Goal: Transaction & Acquisition: Purchase product/service

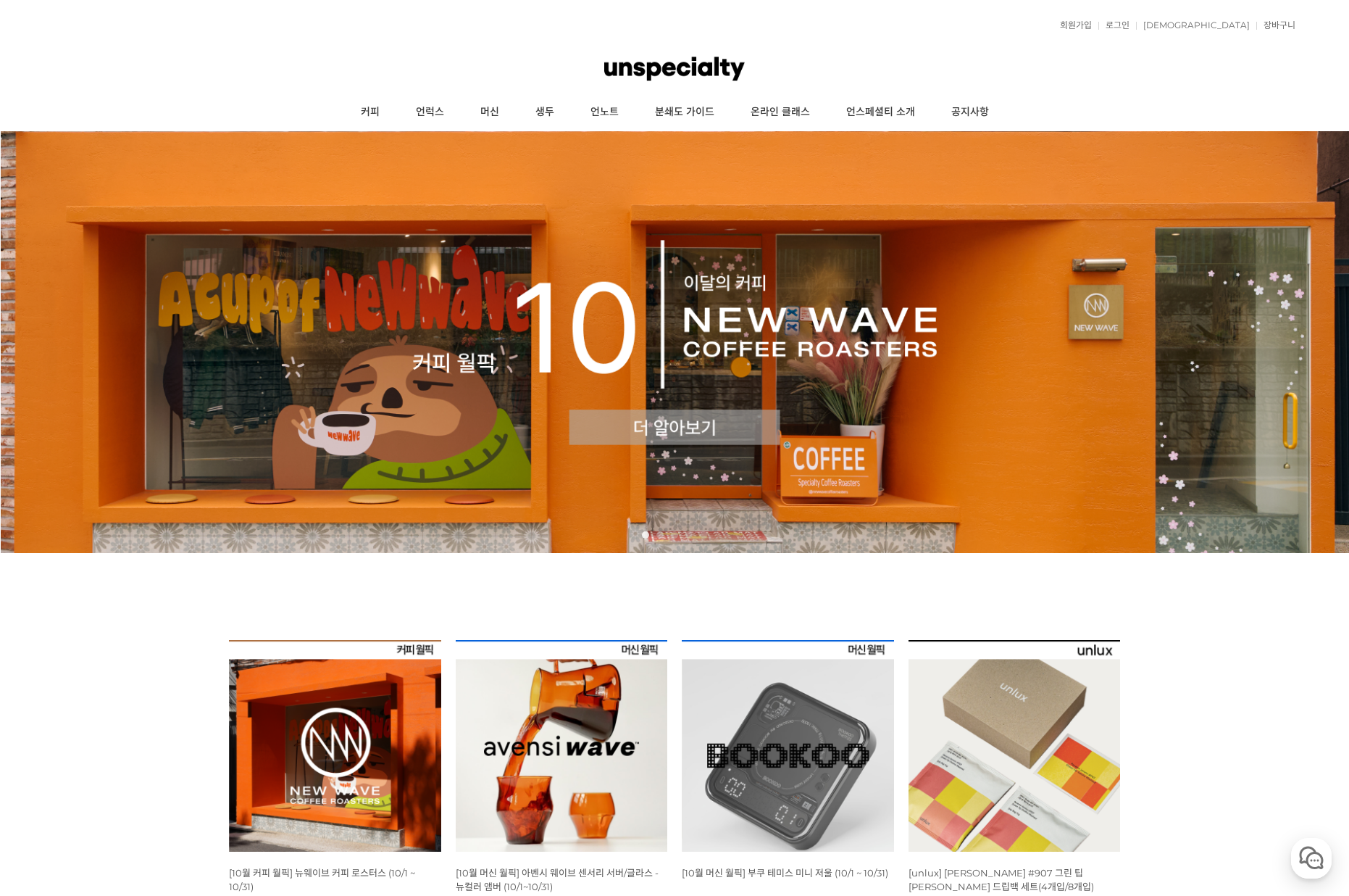
click at [324, 752] on img at bounding box center [334, 746] width 212 height 212
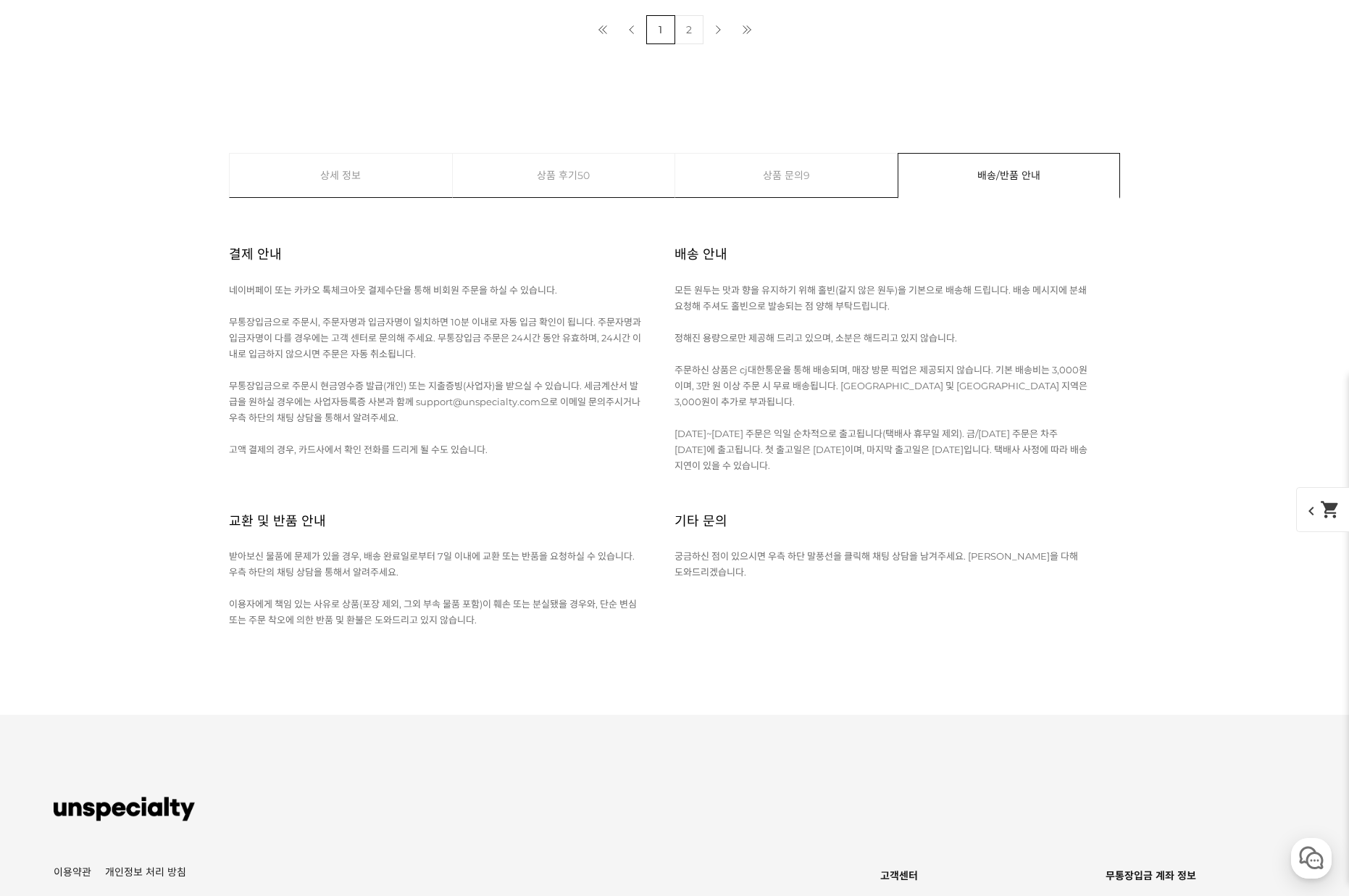
scroll to position [5764, 0]
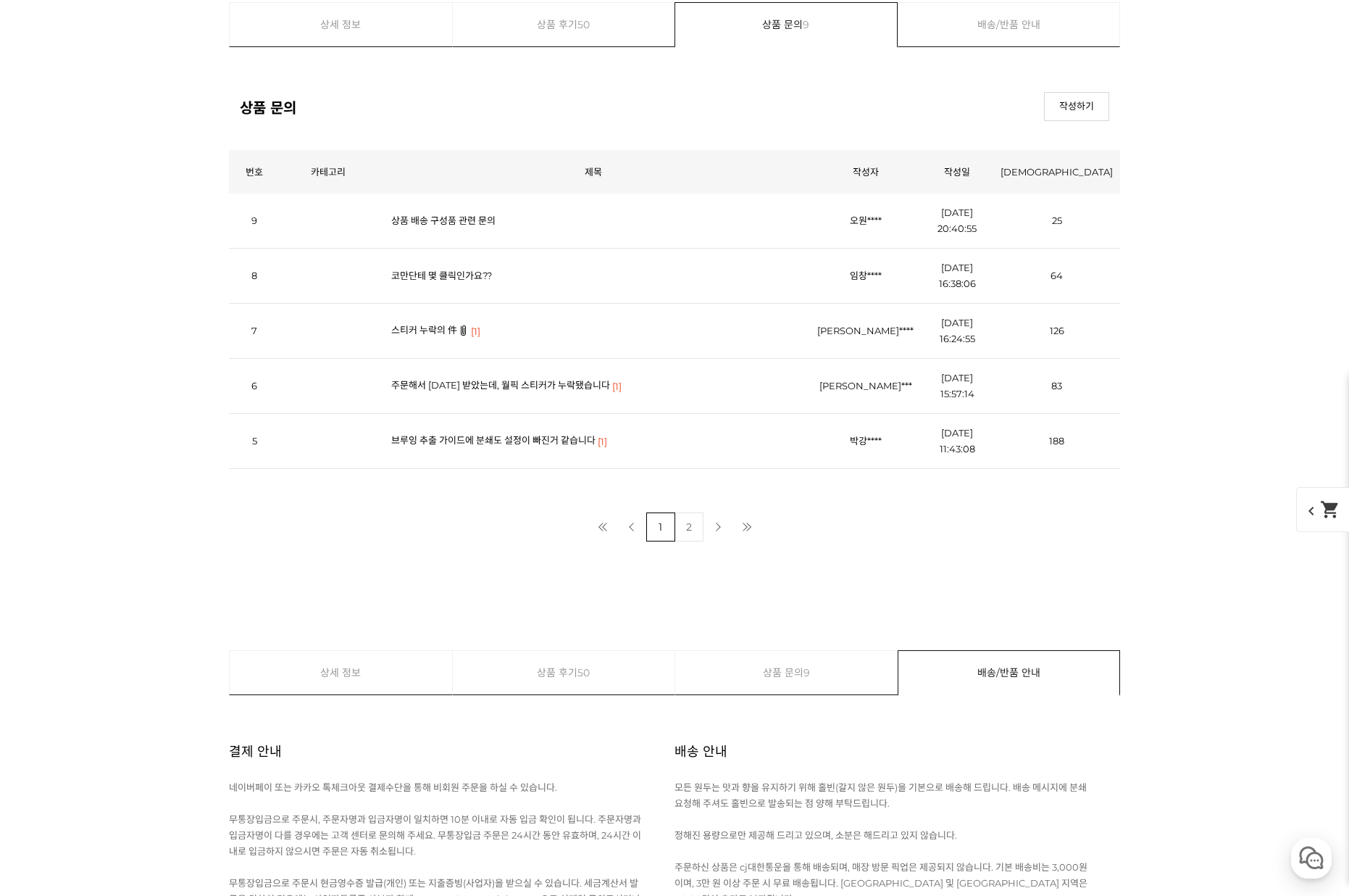
scroll to position [6441, 0]
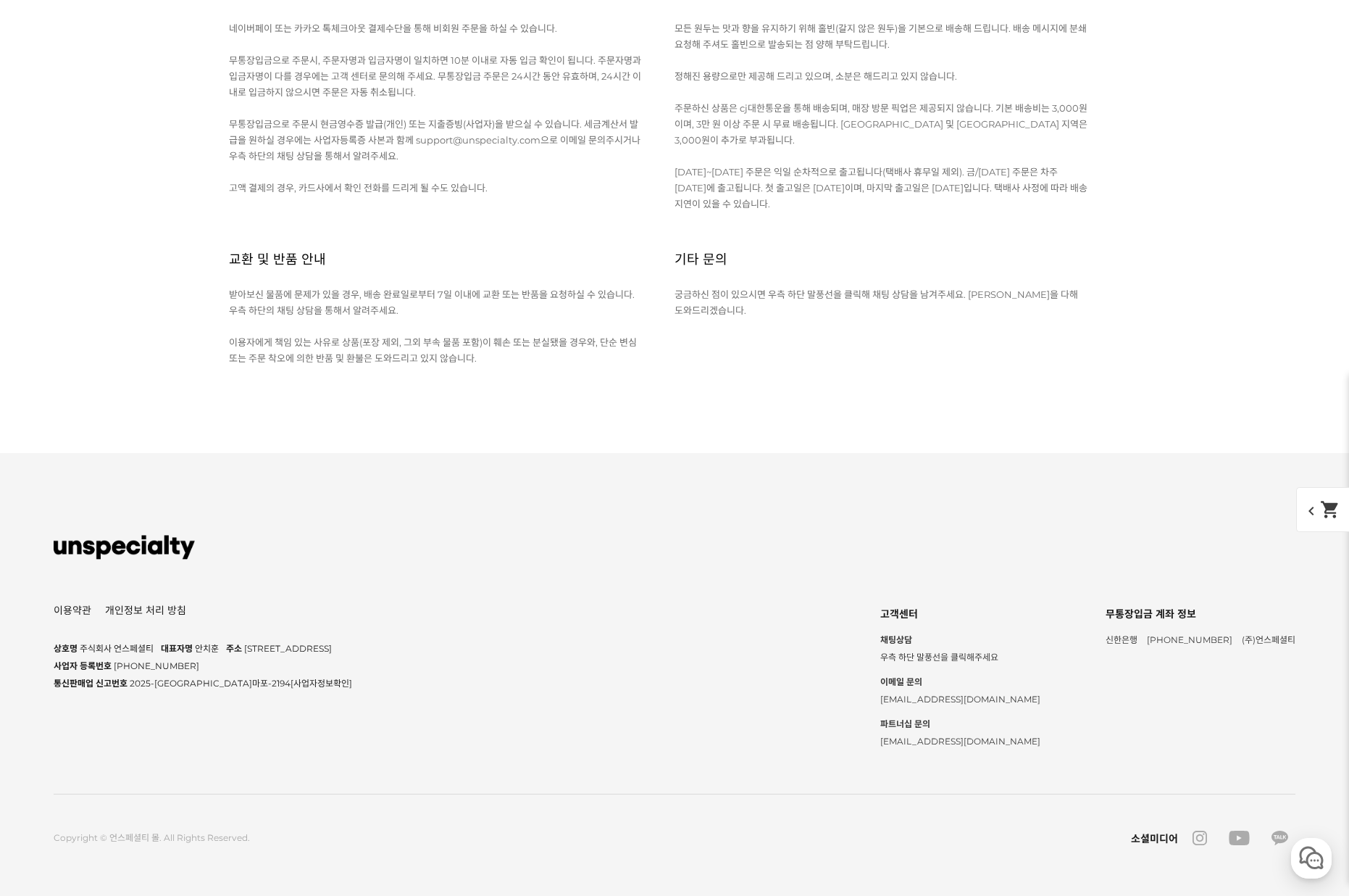
scroll to position [9255, 0]
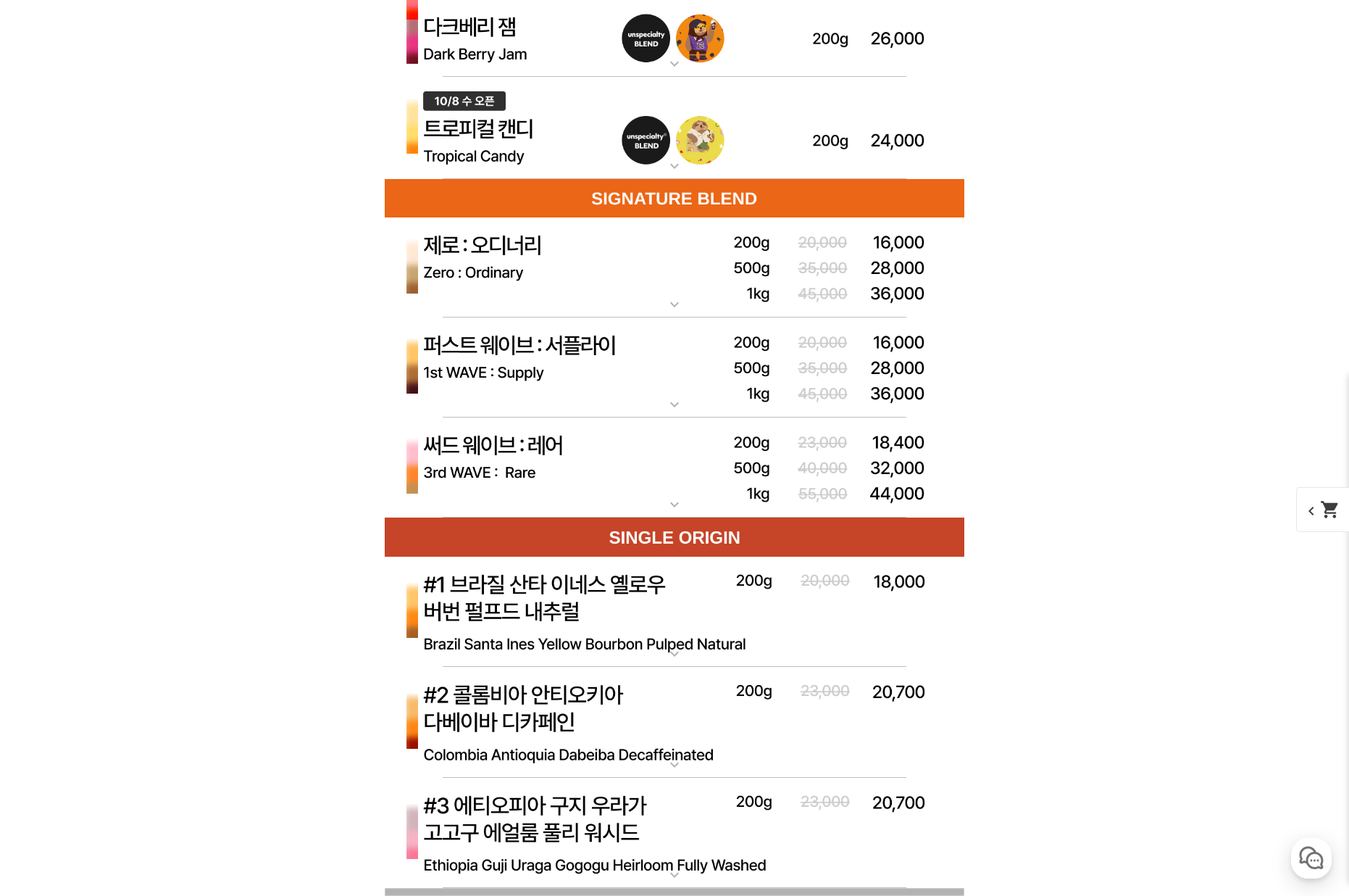
scroll to position [4180, 0]
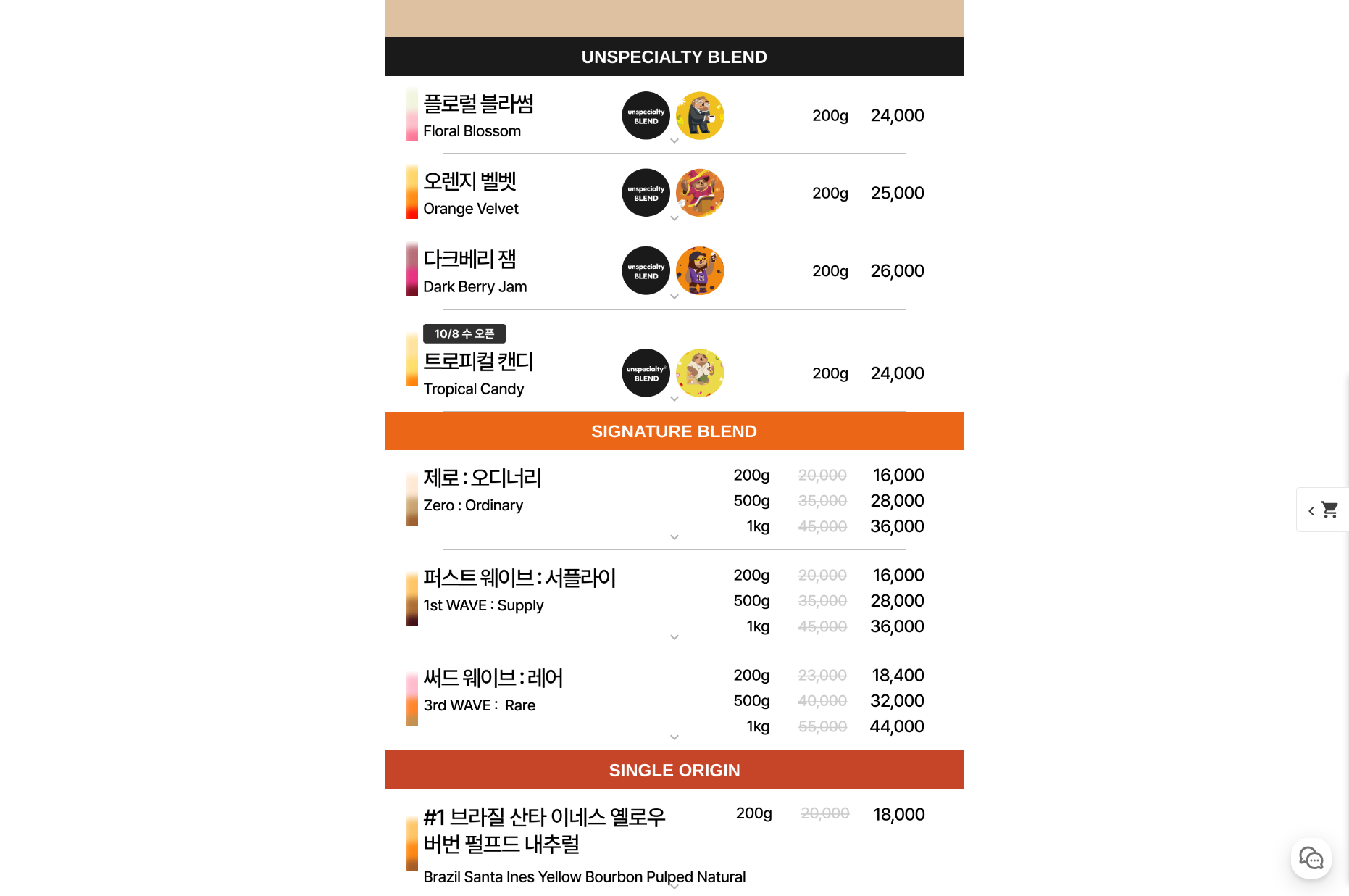
click at [613, 353] on img at bounding box center [674, 361] width 580 height 103
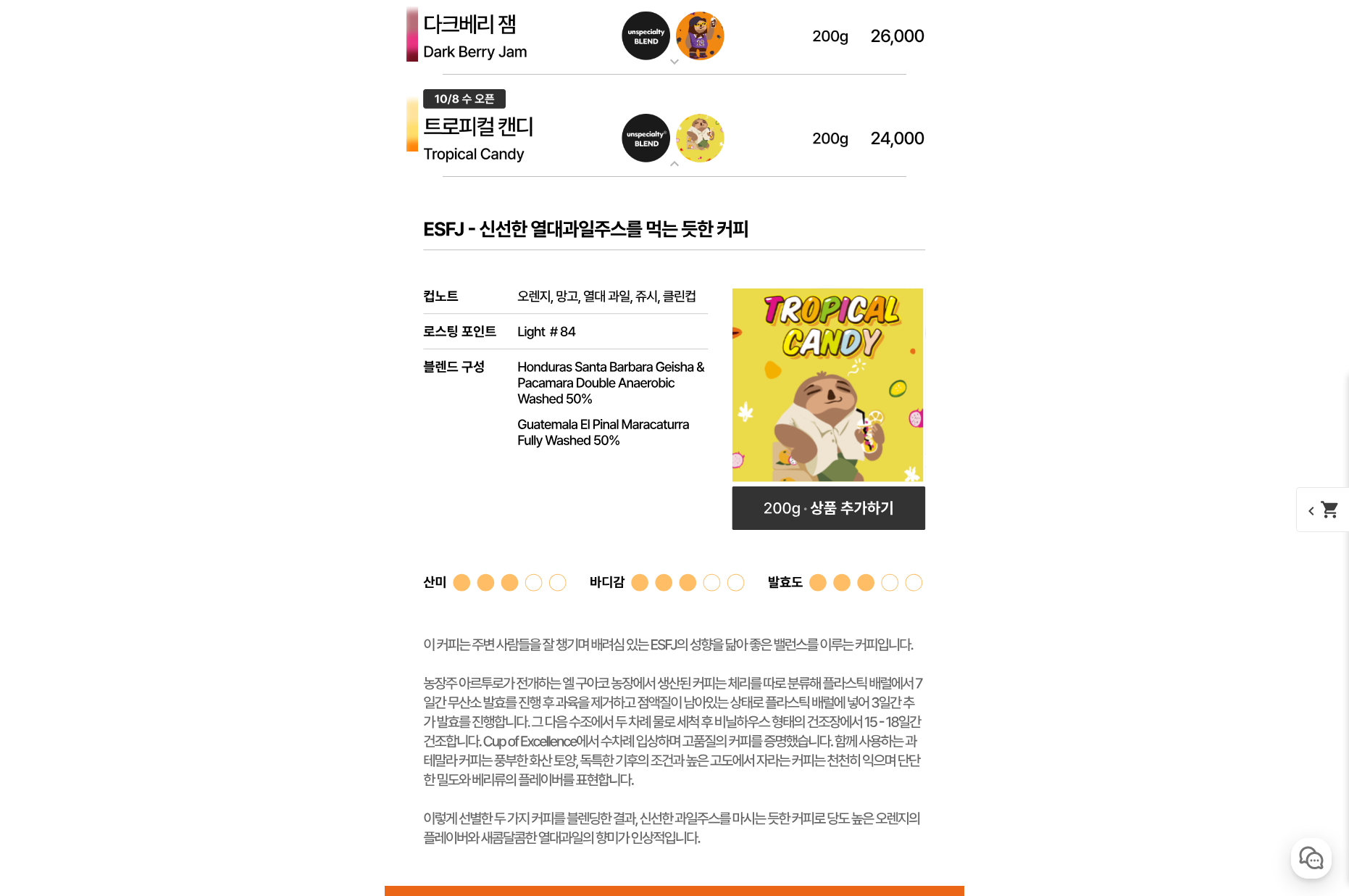
scroll to position [4538, 0]
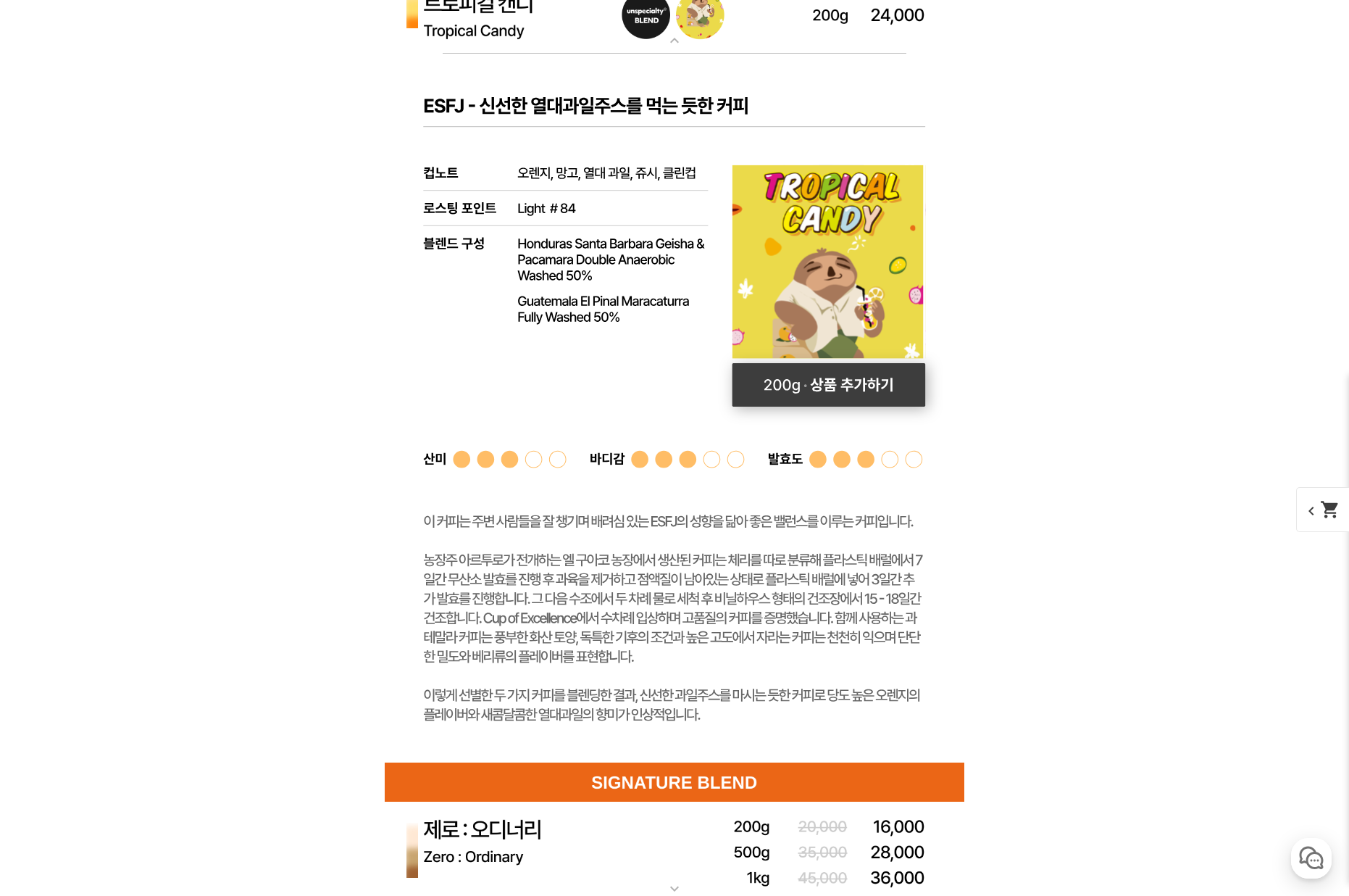
click at [809, 396] on rect at bounding box center [829, 384] width 193 height 43
select select "[10.8 오픈] 트로피컬 캔디 (언스페셜티 블렌드)"
select select "200g"
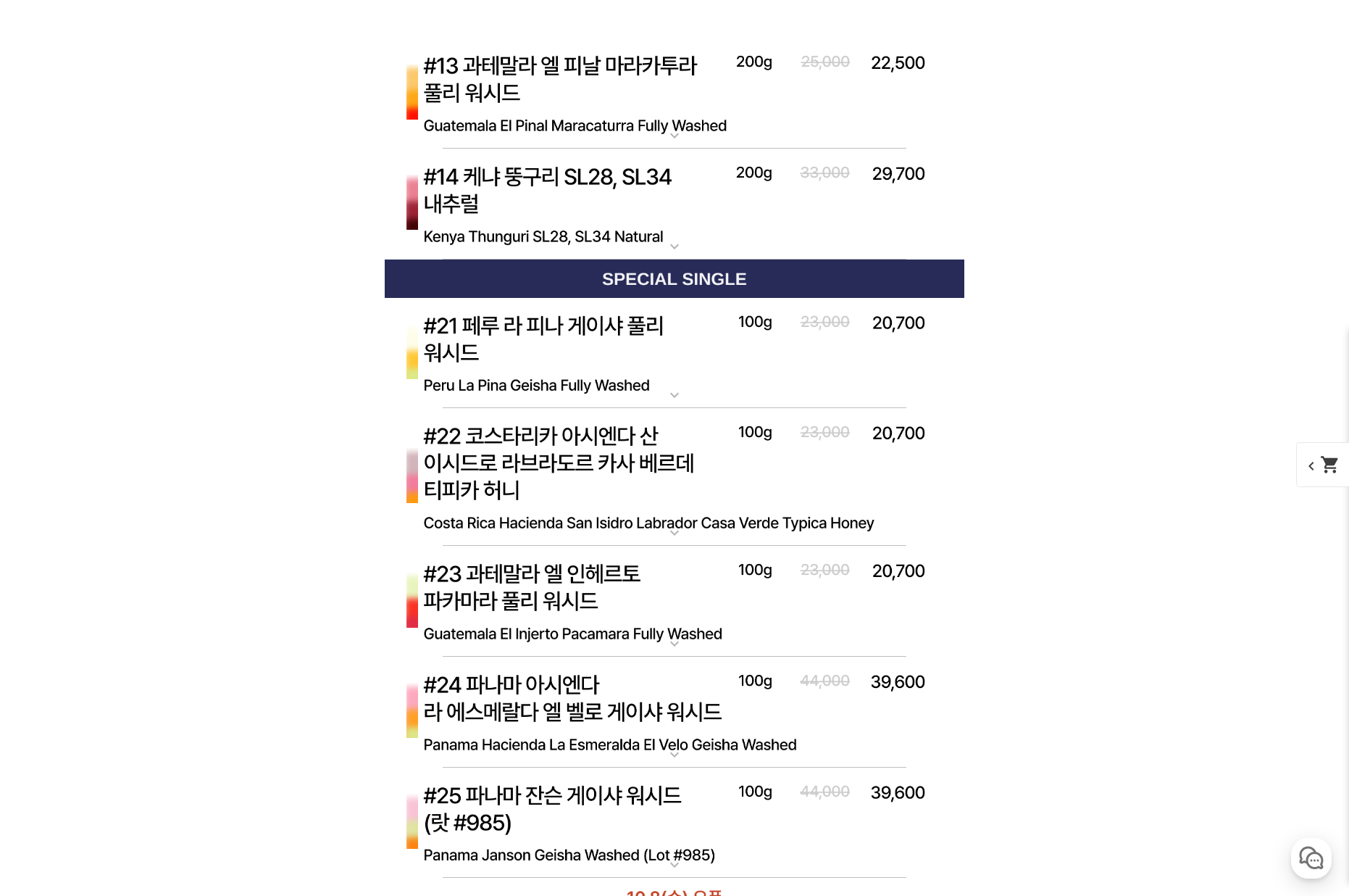
scroll to position [8541, 0]
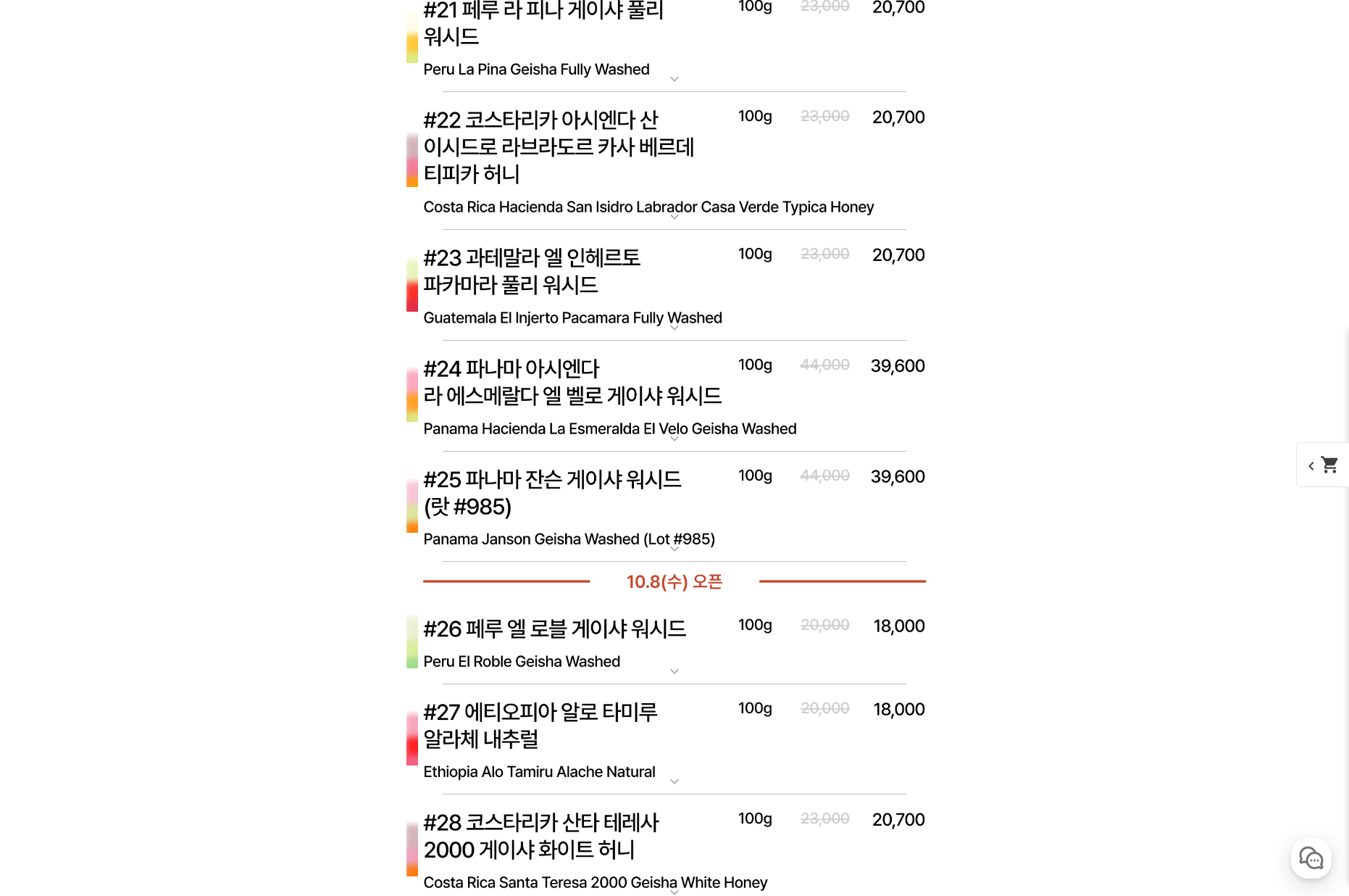
click at [693, 230] on img at bounding box center [674, 161] width 580 height 138
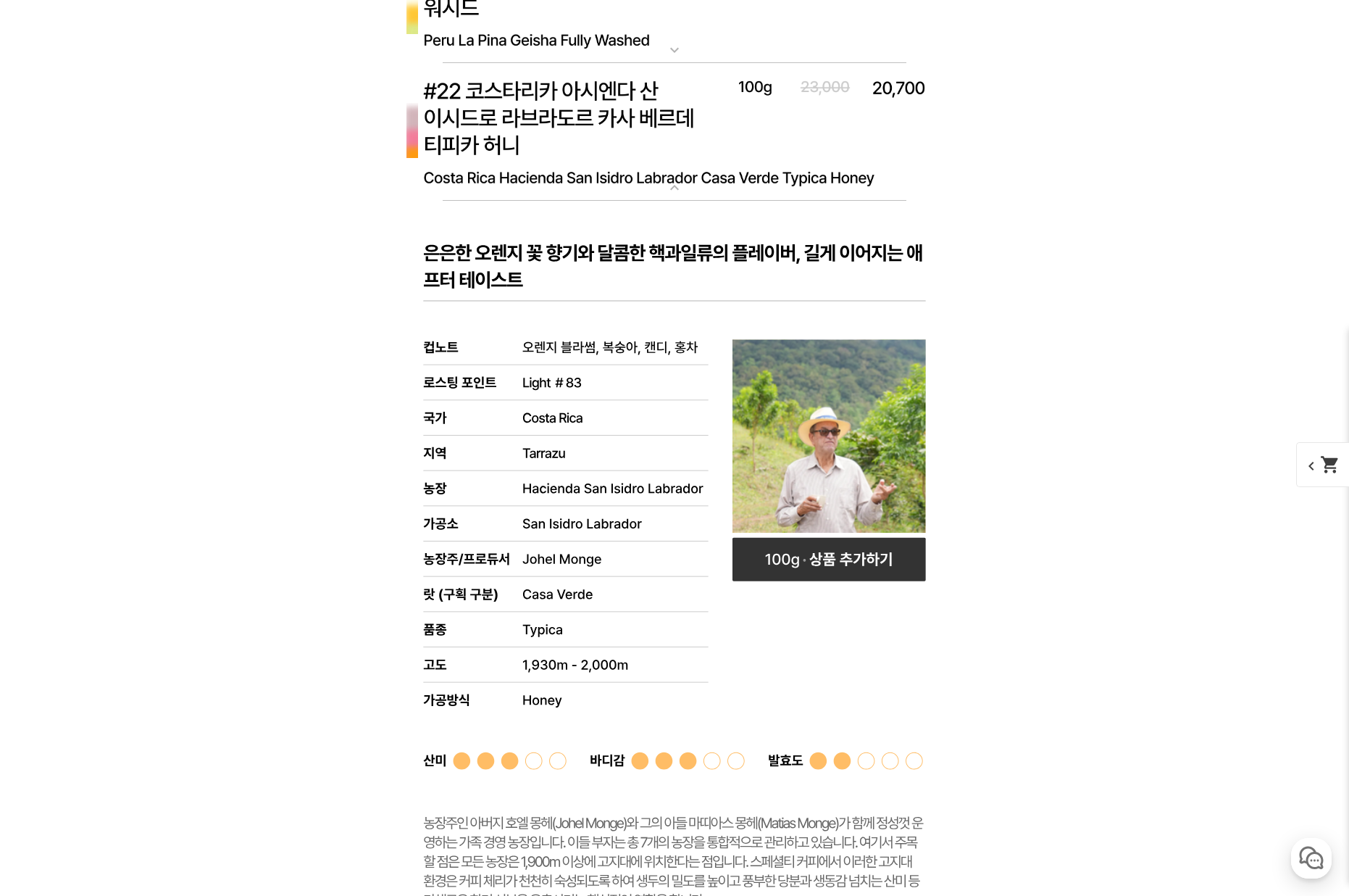
scroll to position [8571, 0]
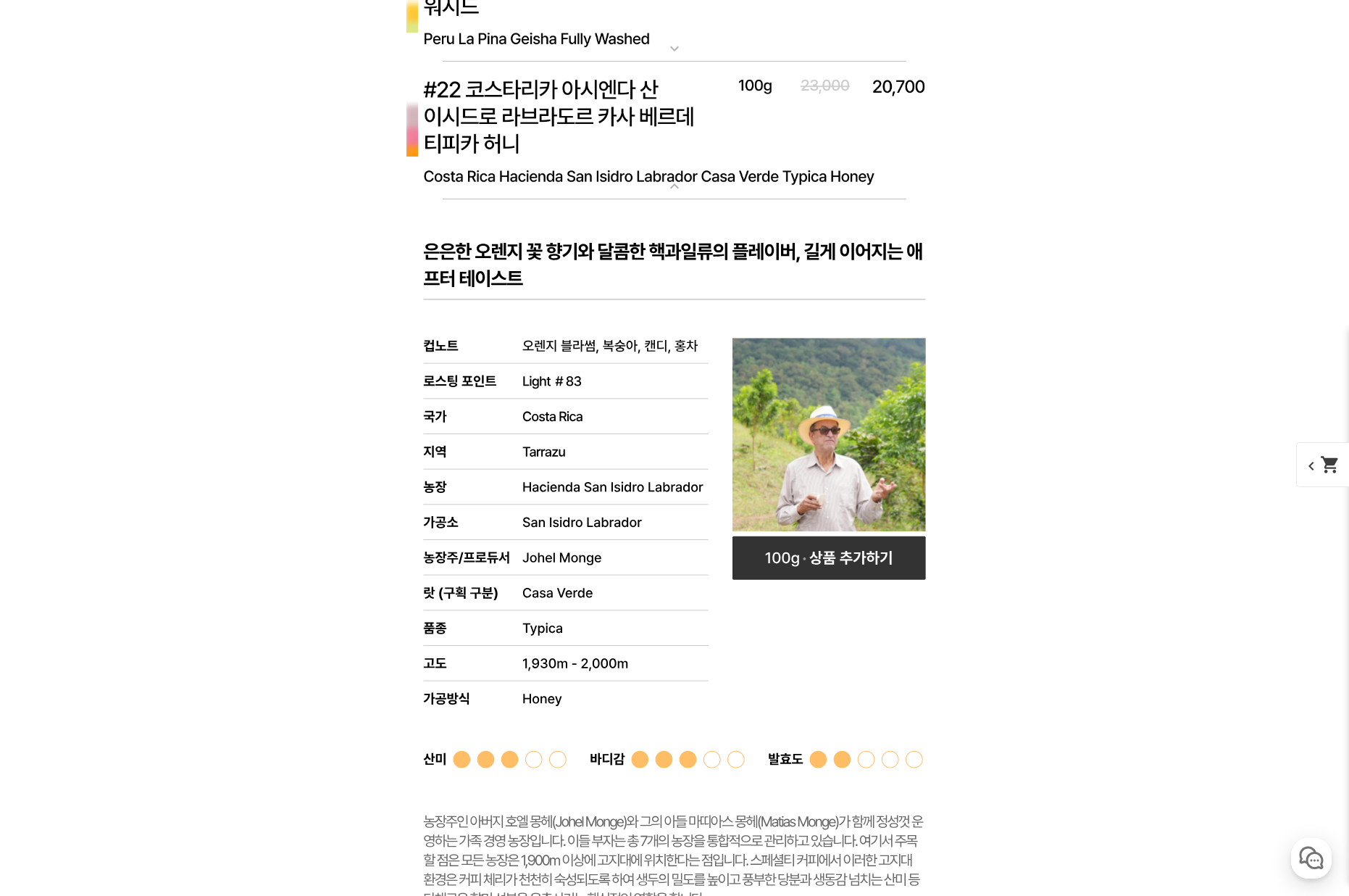
click at [777, 200] on img at bounding box center [674, 130] width 580 height 138
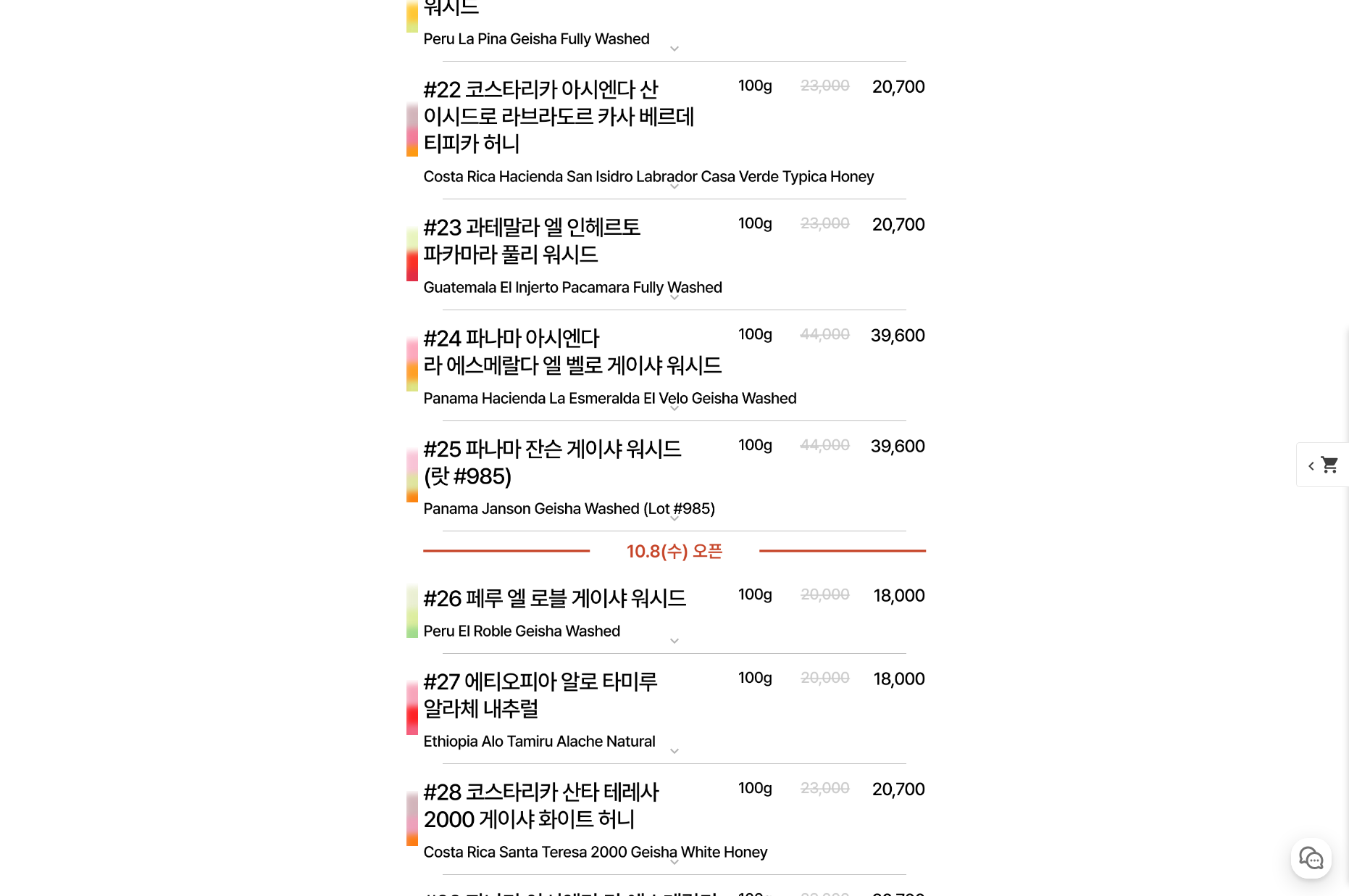
click at [742, 200] on img at bounding box center [674, 130] width 580 height 138
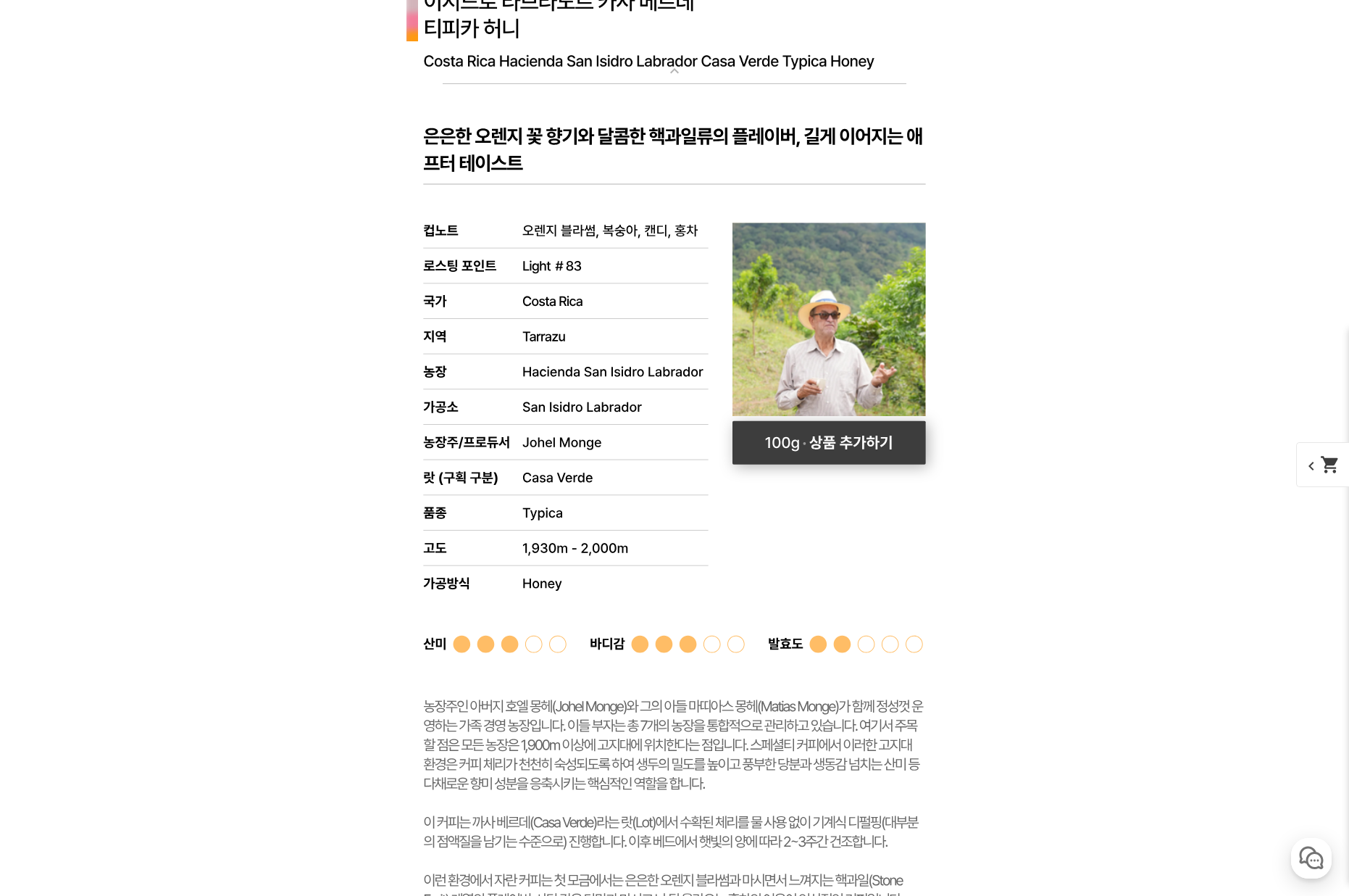
click at [867, 464] on rect at bounding box center [829, 442] width 193 height 43
select select "#22 코스타리카 아시엔다 산 이시드로 라브라도르 카사 베르데 티피카 허니"
select select "100g"
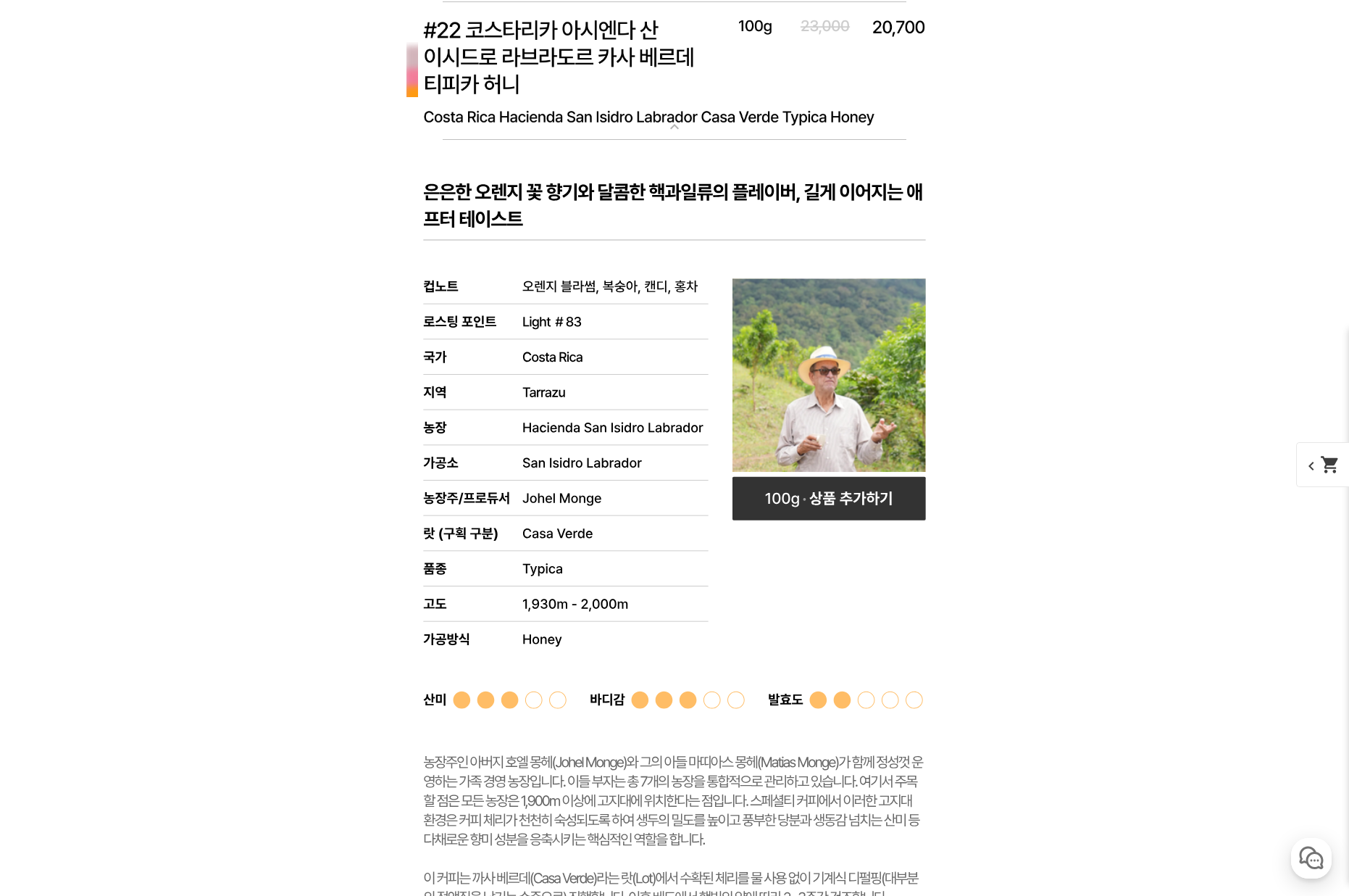
scroll to position [8432, 0]
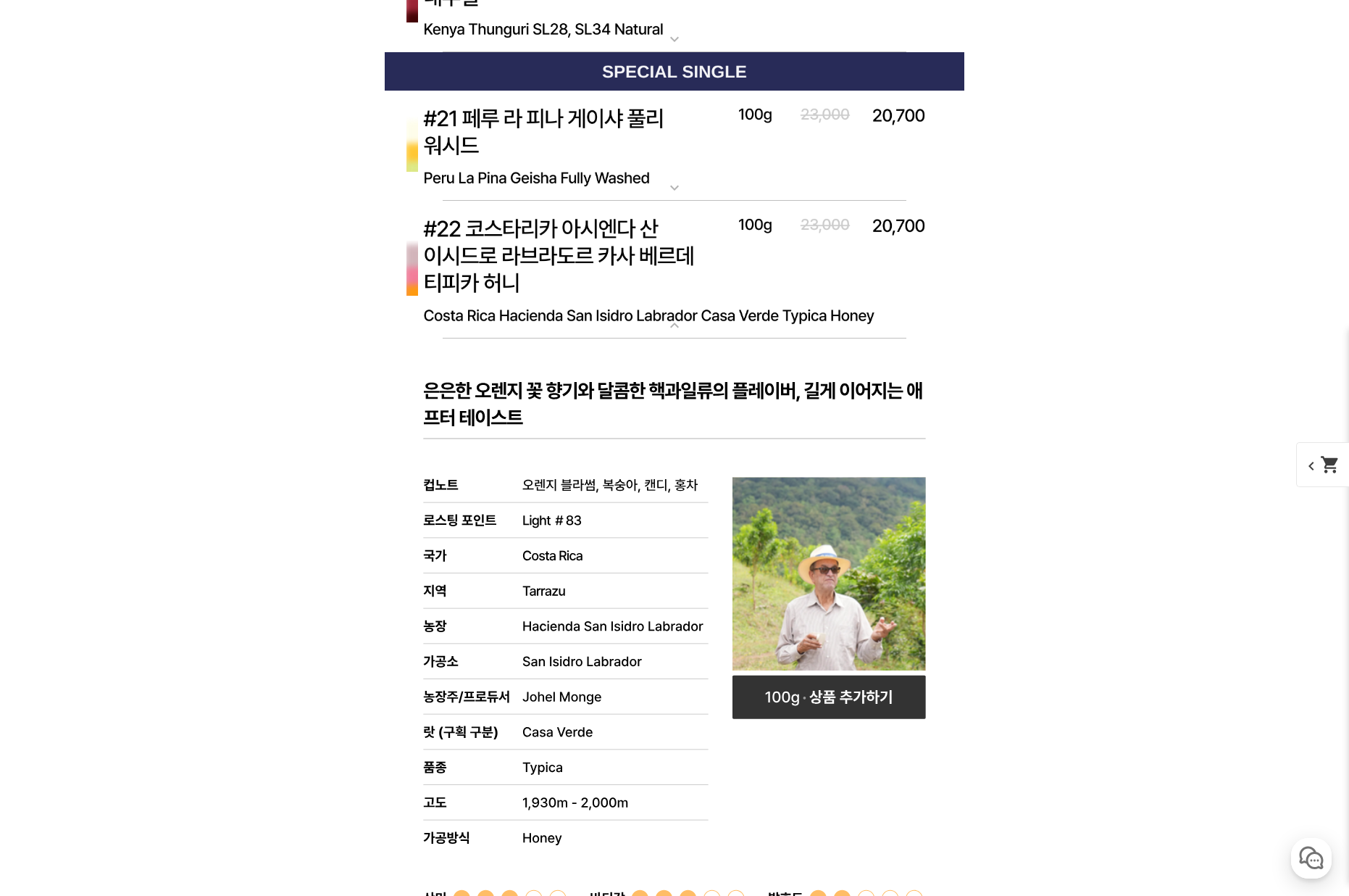
click at [625, 339] on img at bounding box center [674, 269] width 580 height 138
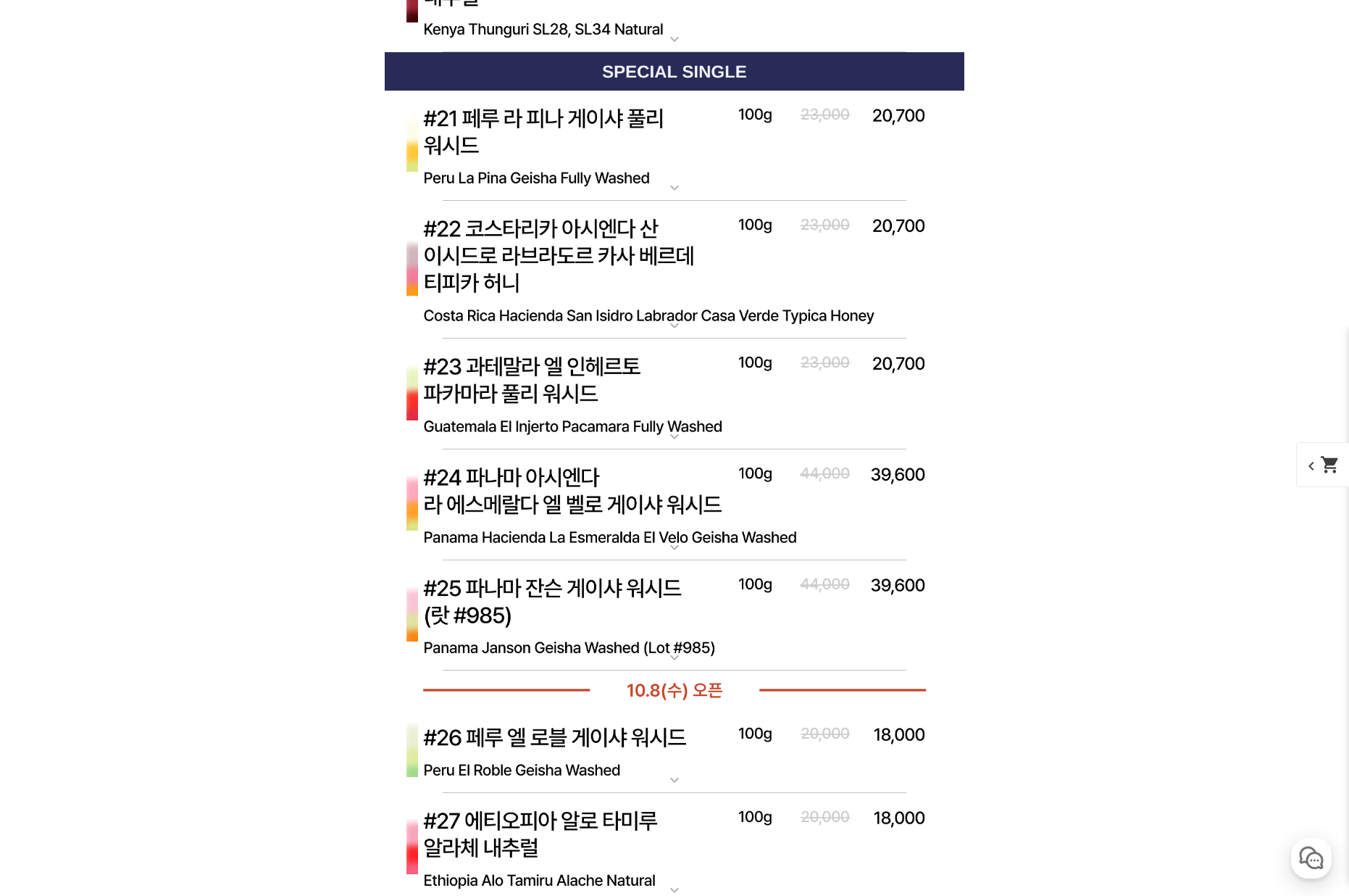
scroll to position [8721, 0]
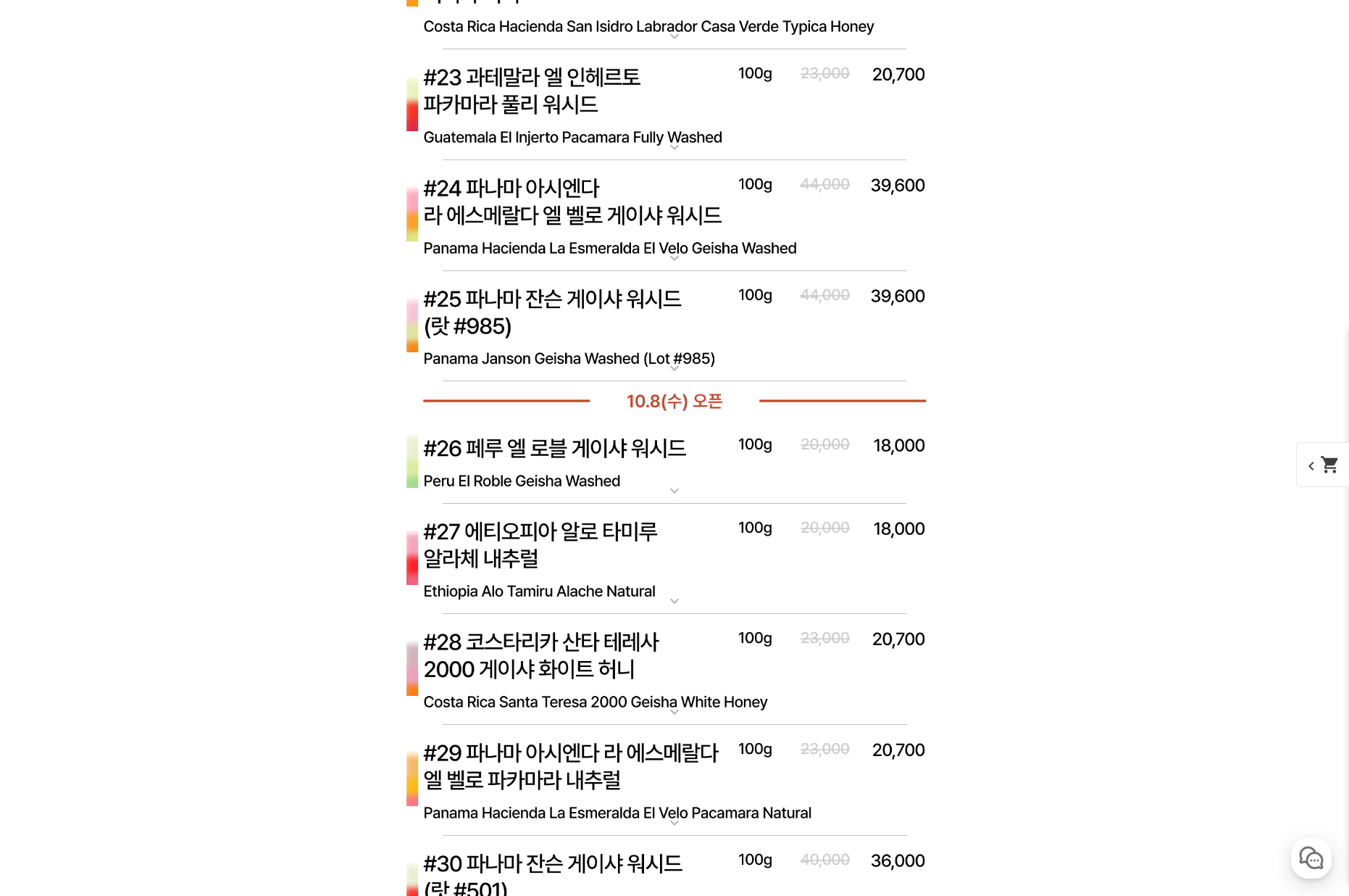
click at [682, 161] on img at bounding box center [674, 105] width 580 height 112
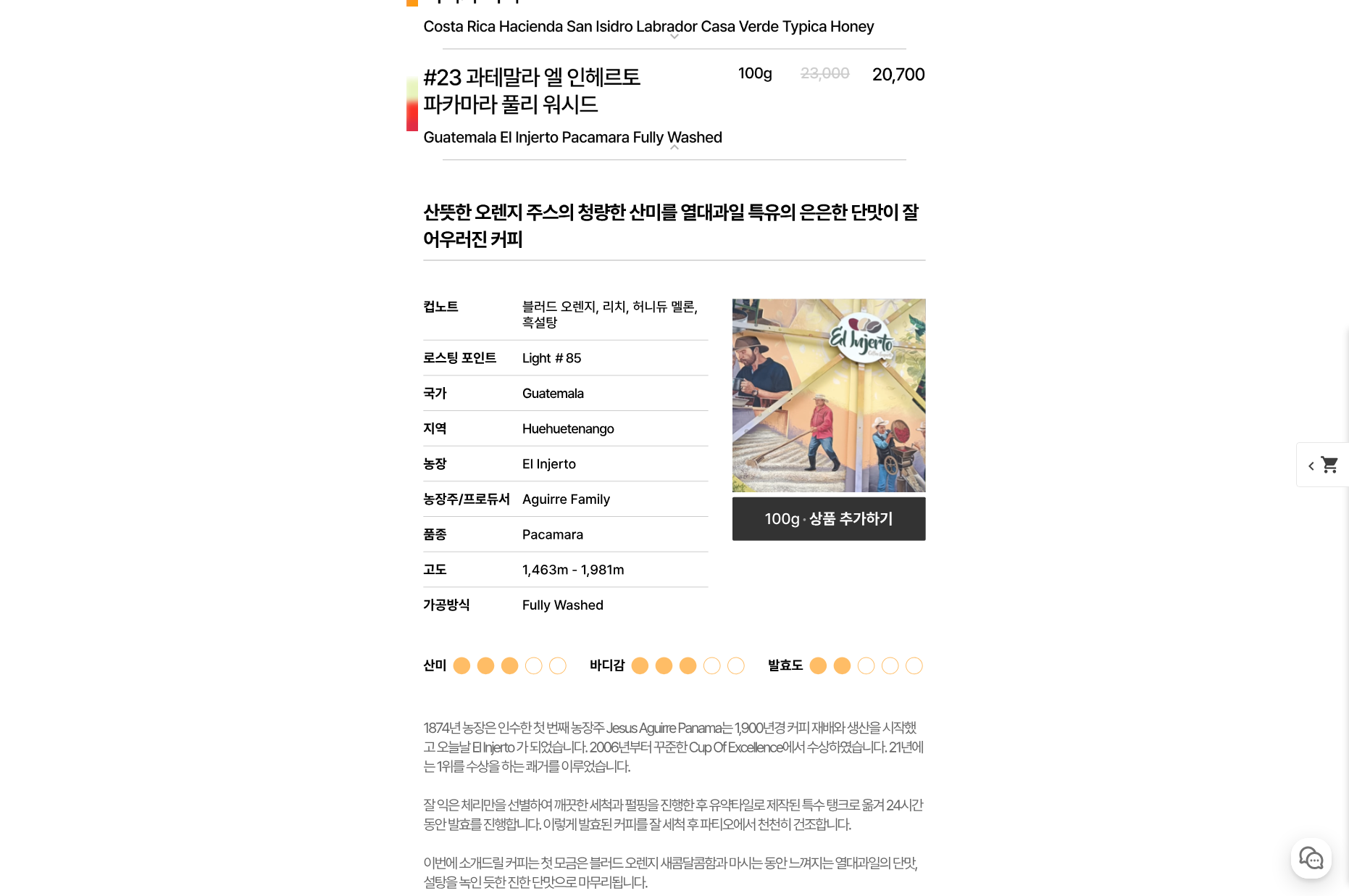
click at [682, 161] on img at bounding box center [674, 105] width 580 height 112
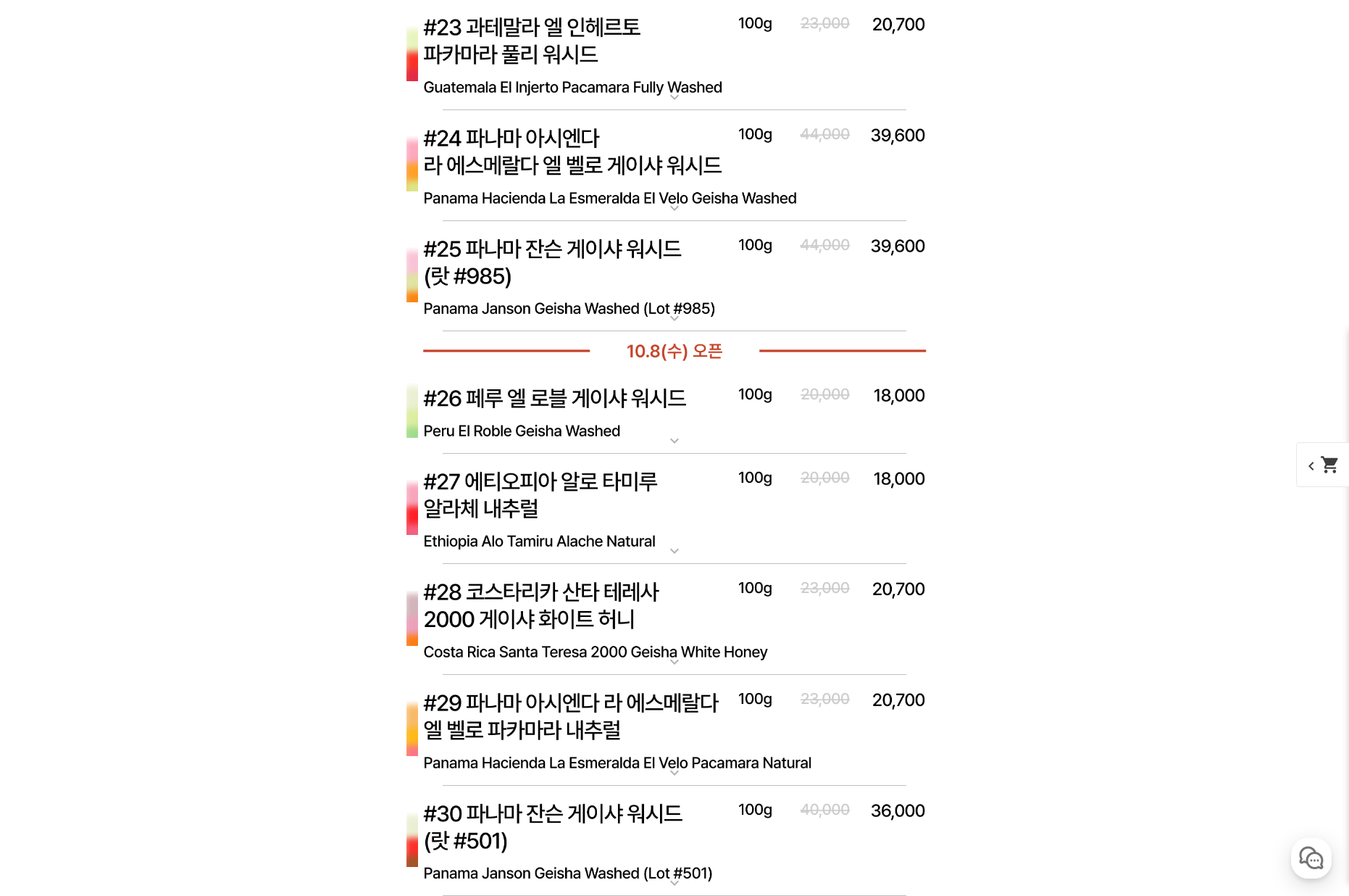
scroll to position [8775, 0]
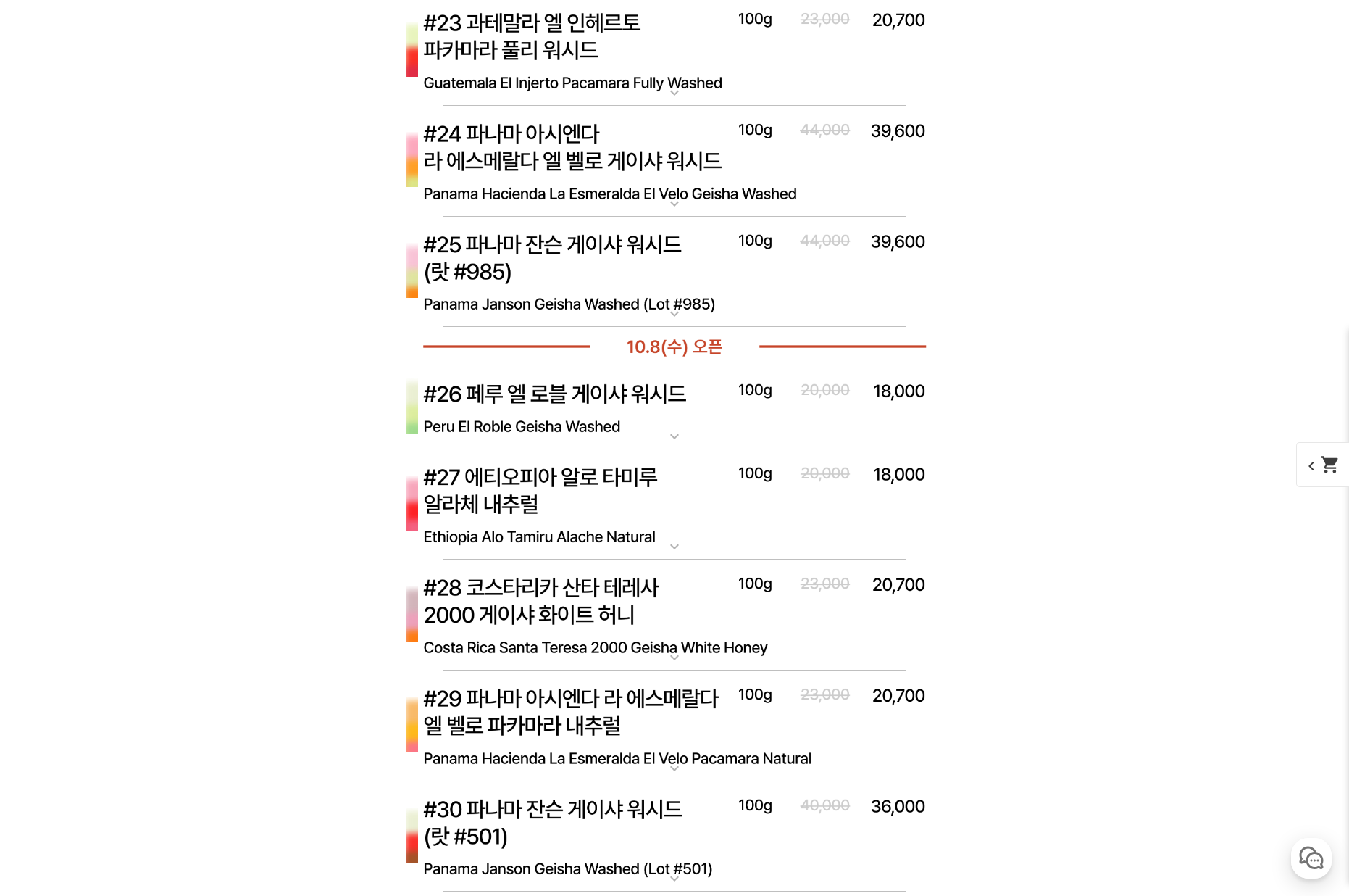
click at [638, 106] on img at bounding box center [674, 50] width 580 height 112
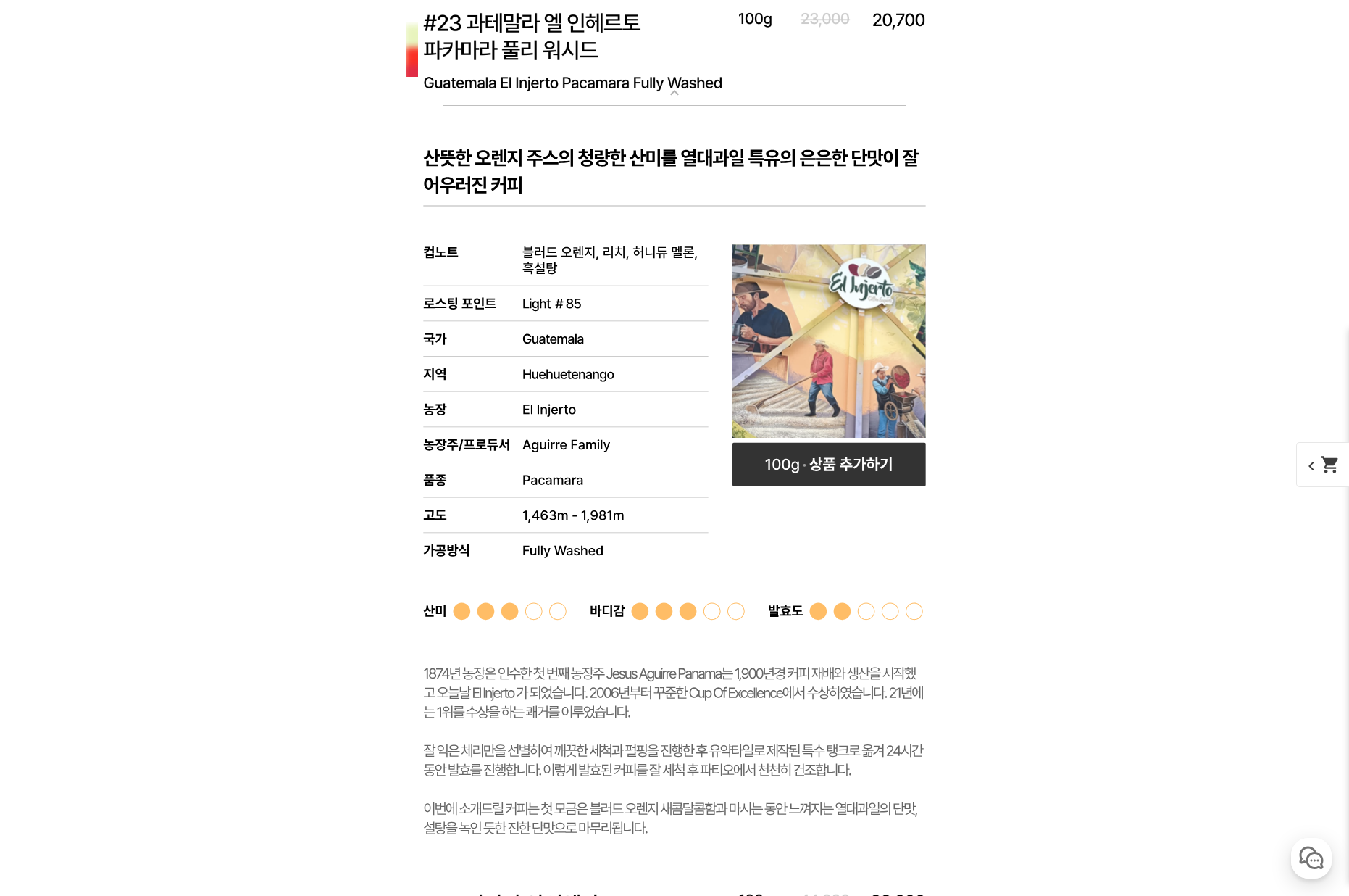
scroll to position [8865, 0]
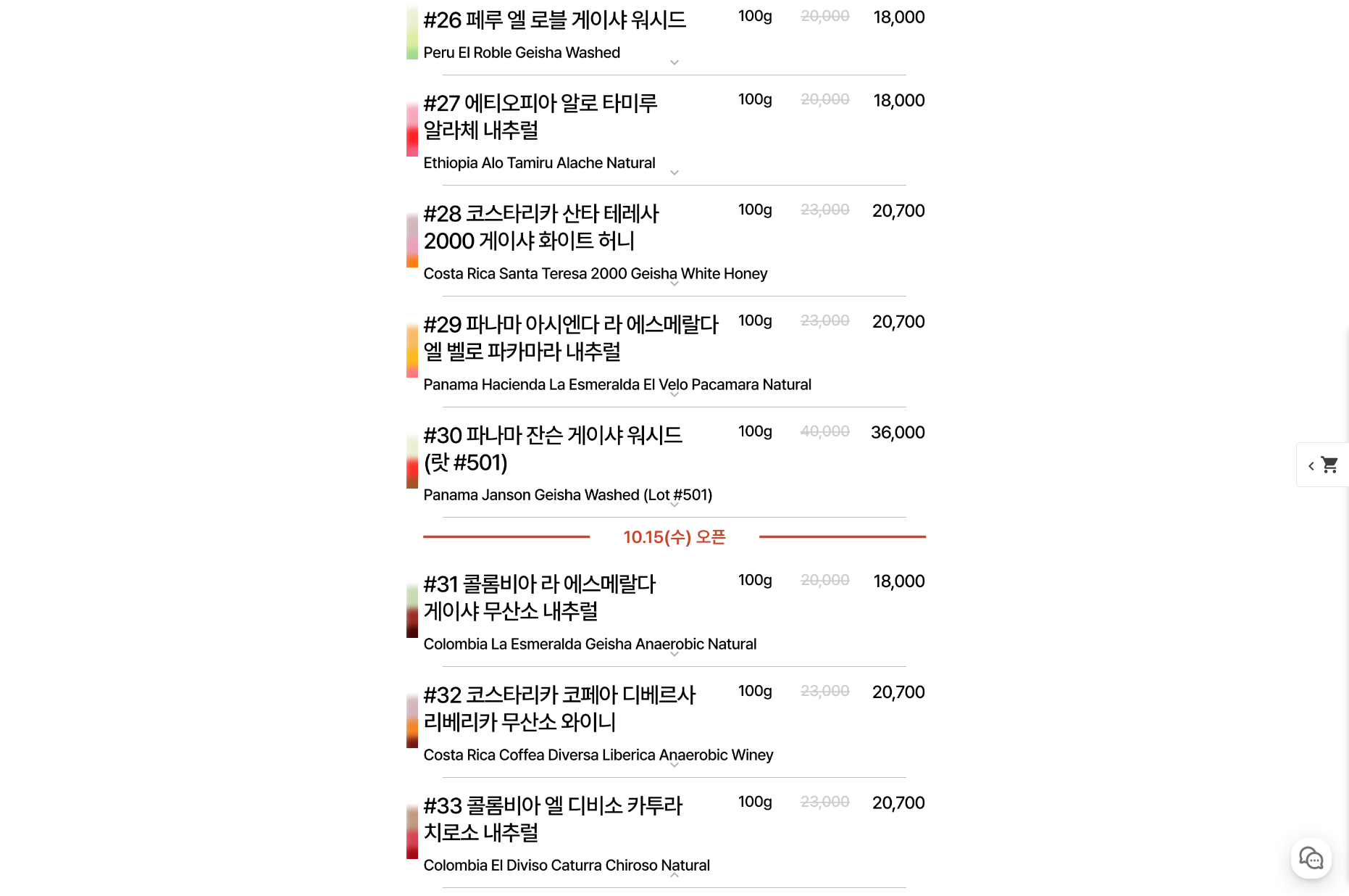
scroll to position [9151, 0]
click at [620, 295] on img at bounding box center [674, 239] width 580 height 112
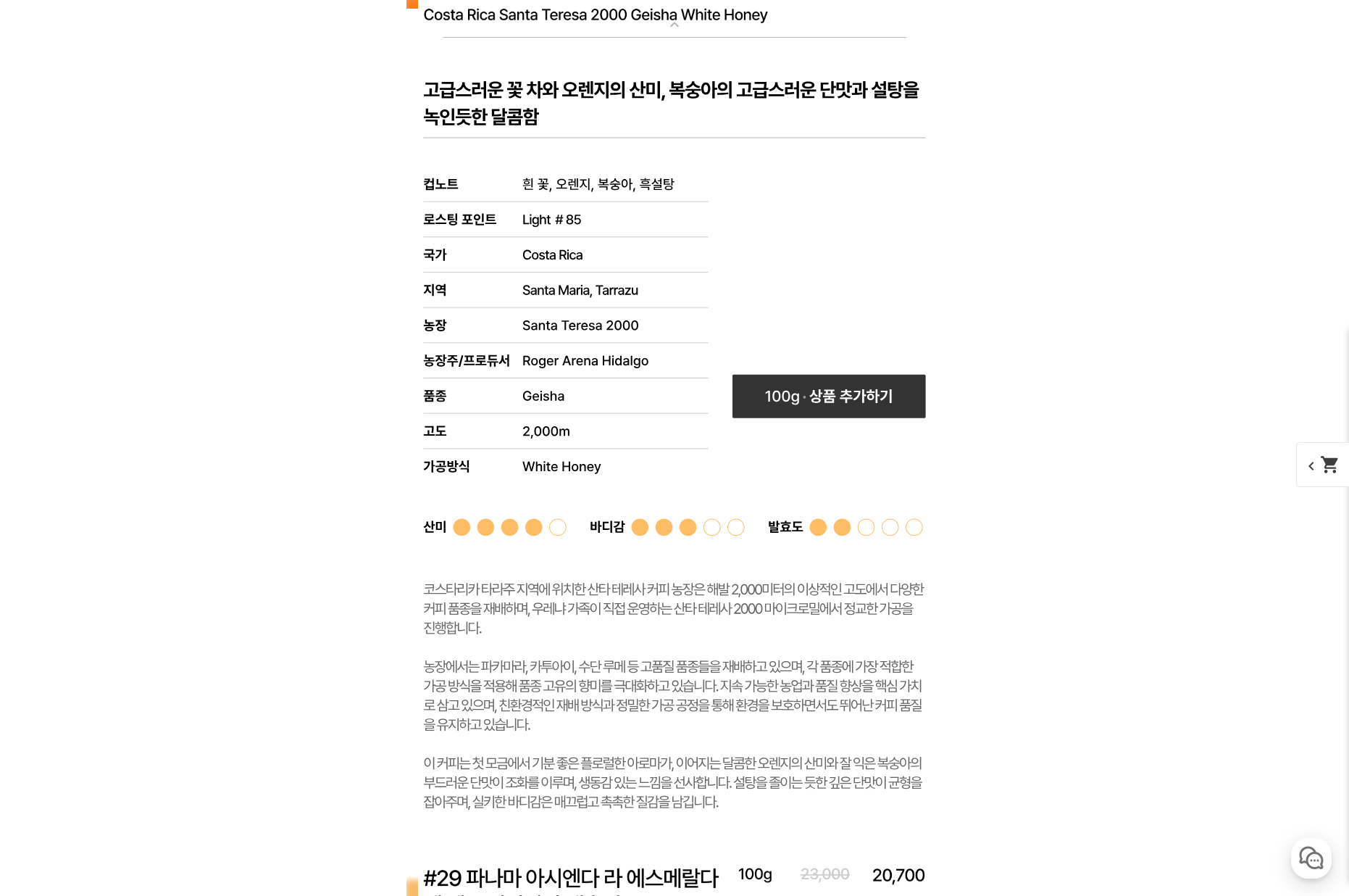
scroll to position [9399, 0]
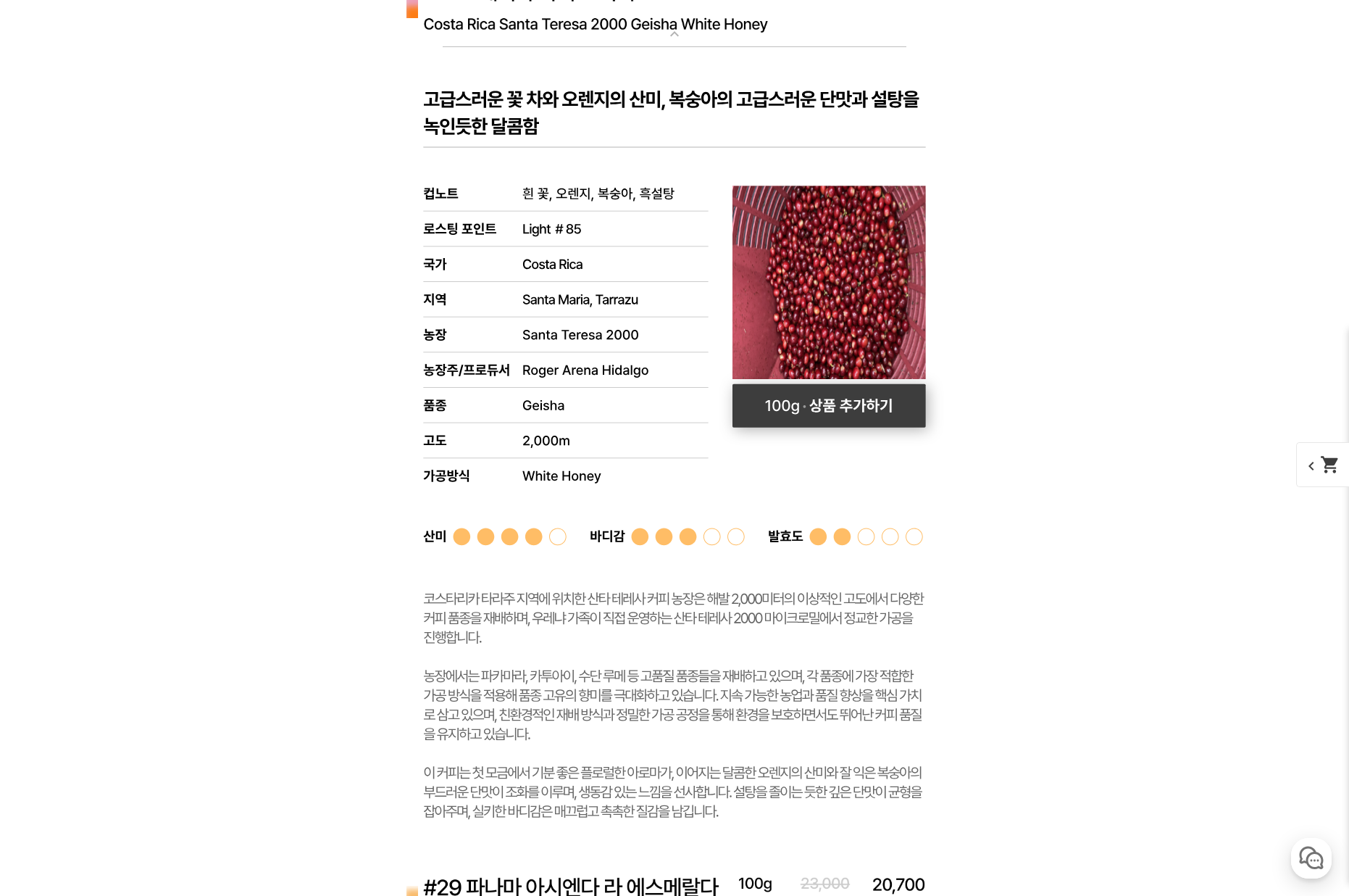
click at [835, 427] on rect at bounding box center [829, 405] width 193 height 43
select select "[10.8 오픈] #28 코스타리카 산타 테레사 2000 게이샤 화이트 허니"
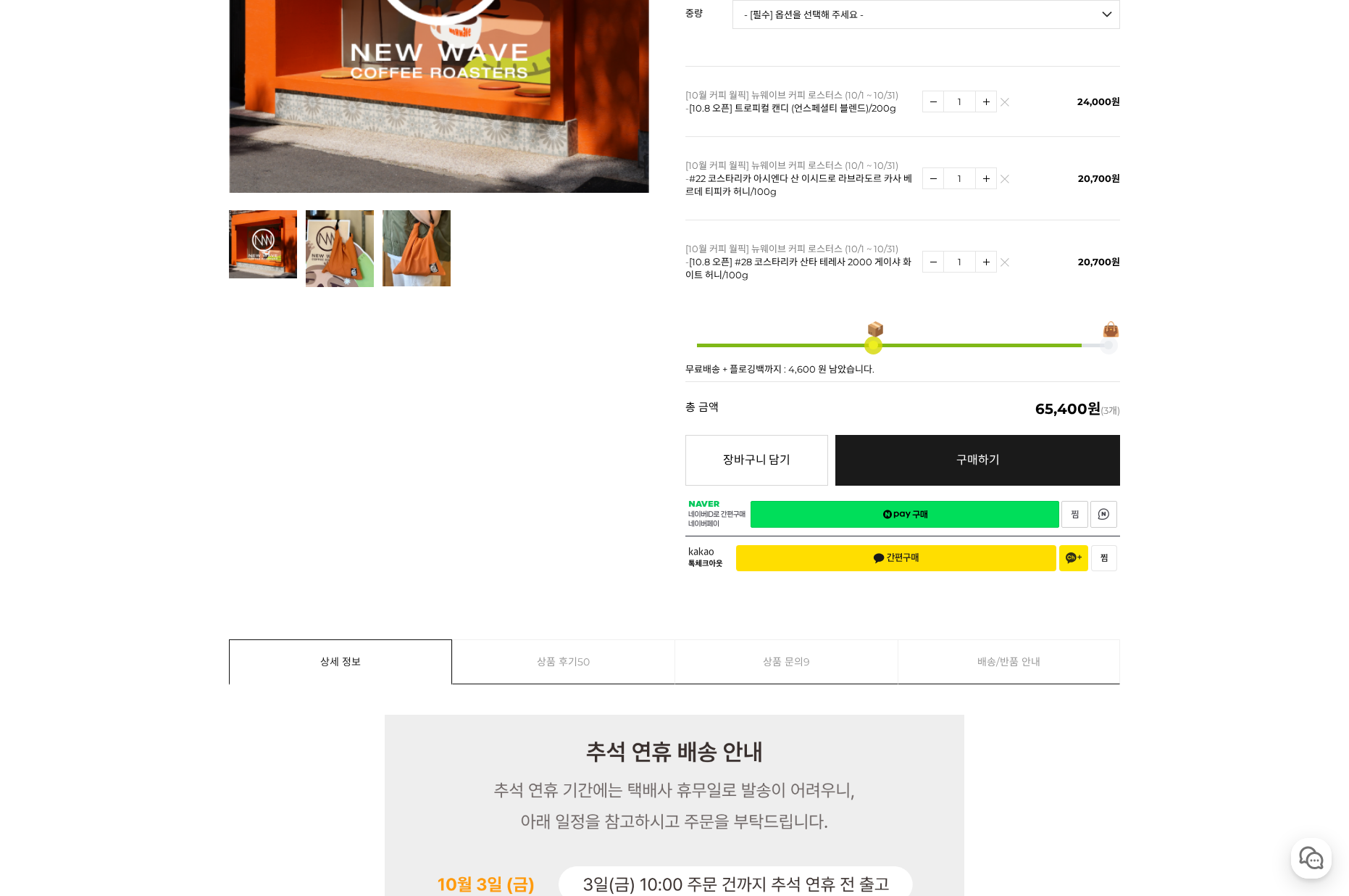
scroll to position [637, 0]
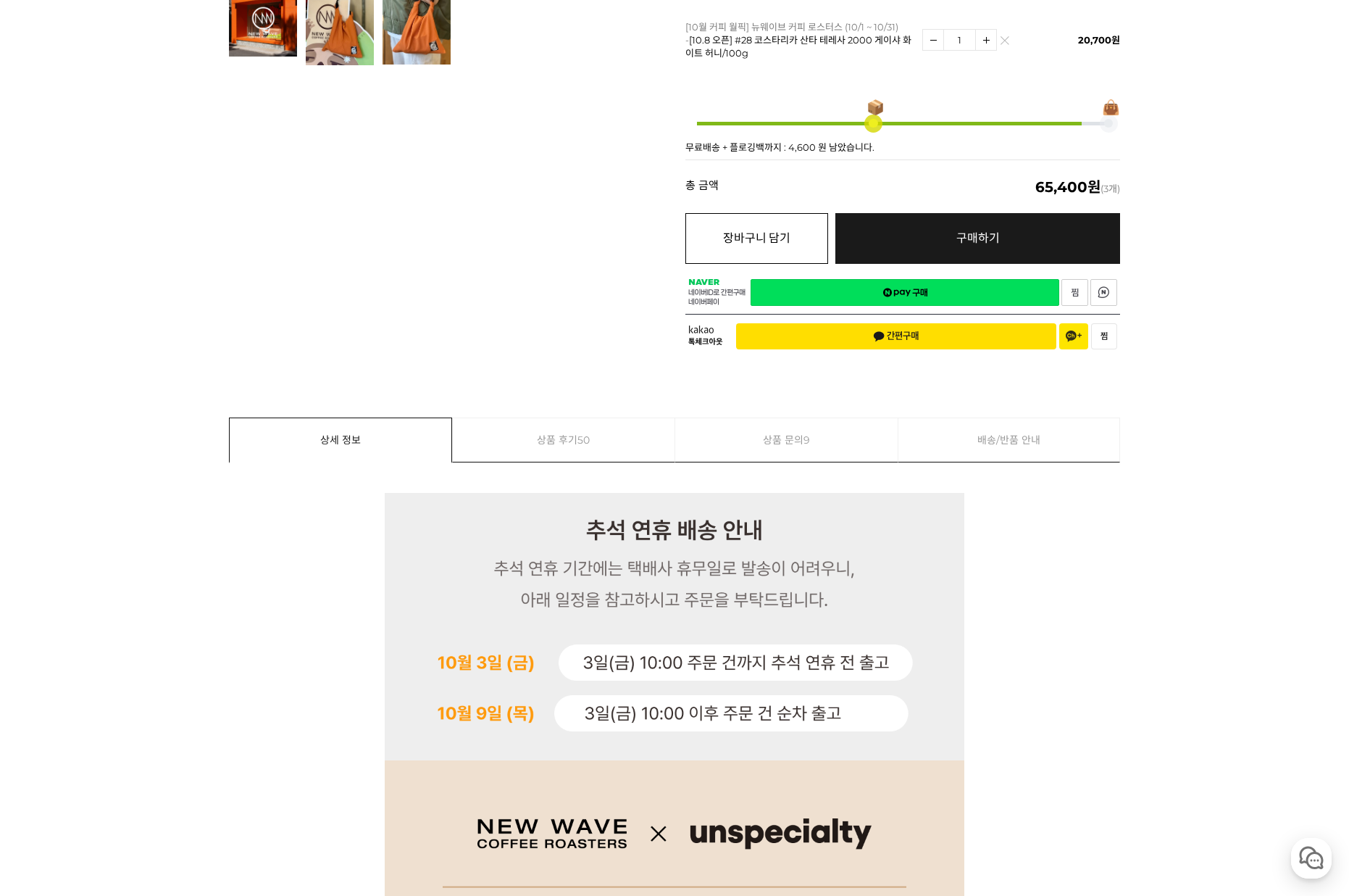
click at [787, 233] on button "장바구니 담기" at bounding box center [757, 238] width 142 height 51
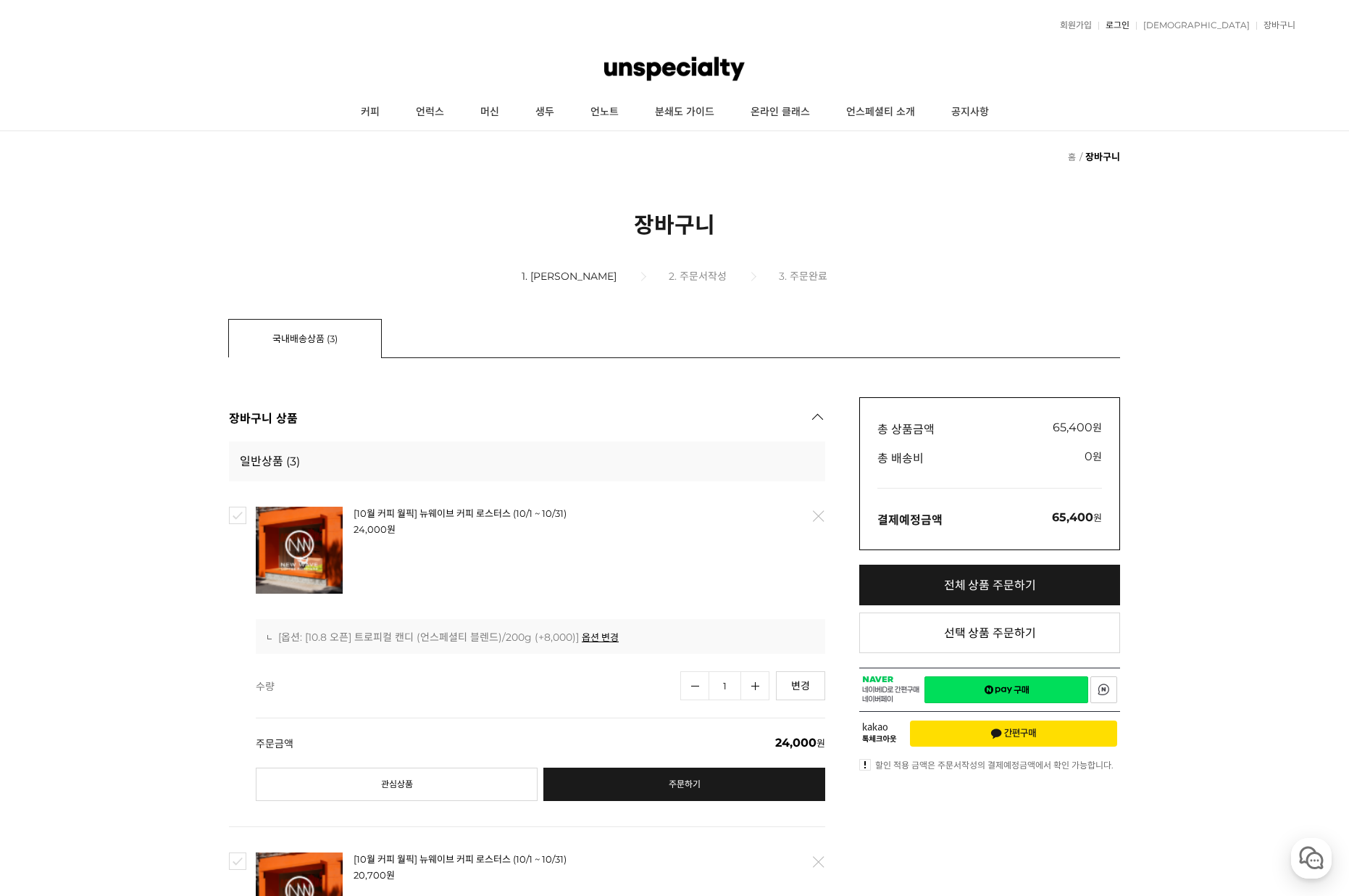
click at [1130, 24] on link "로그인" at bounding box center [1113, 25] width 31 height 9
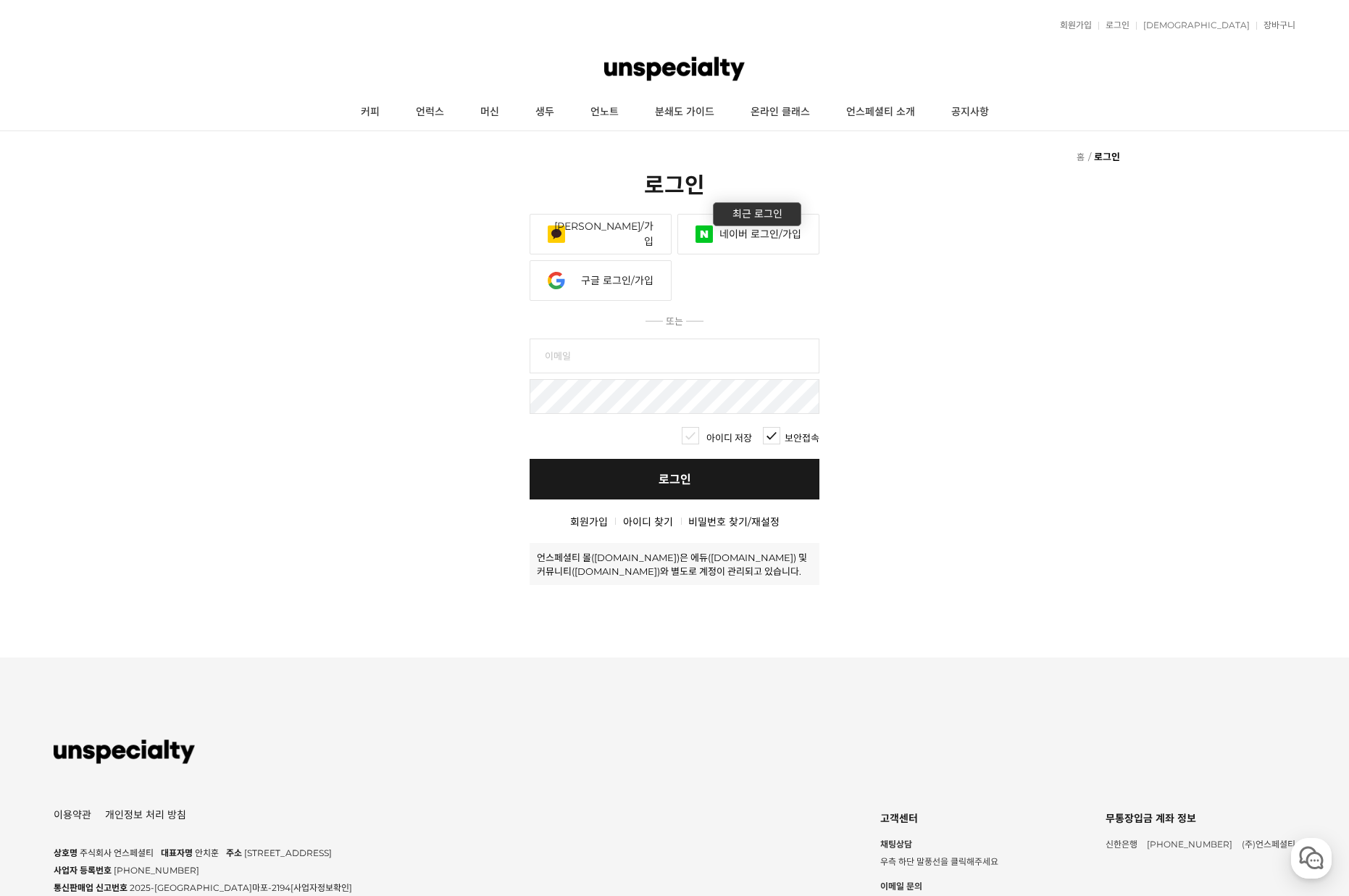
click at [748, 238] on link "네이버 로그인/가입" at bounding box center [748, 234] width 142 height 40
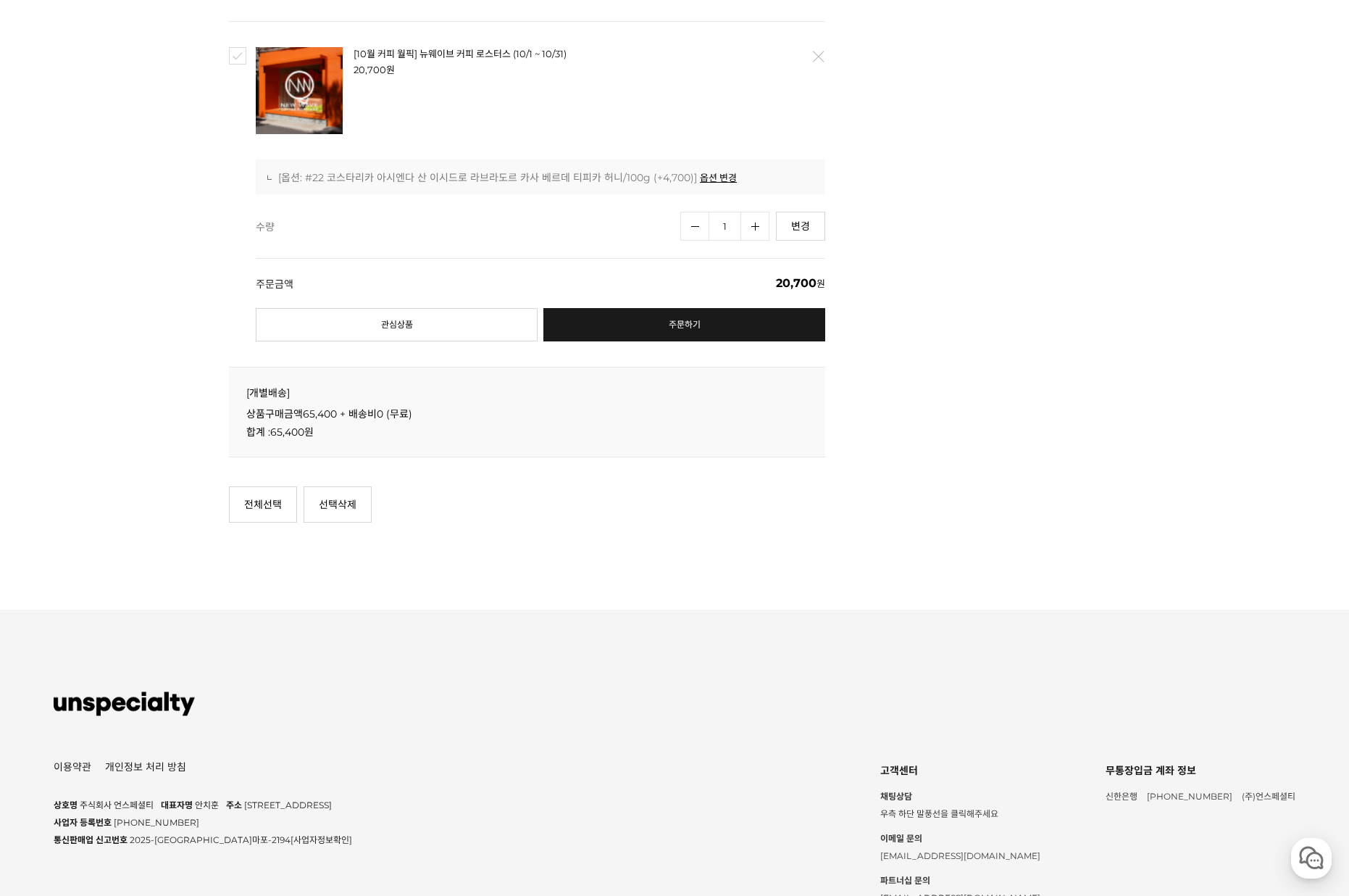
scroll to position [1307, 0]
